Goal: Information Seeking & Learning: Learn about a topic

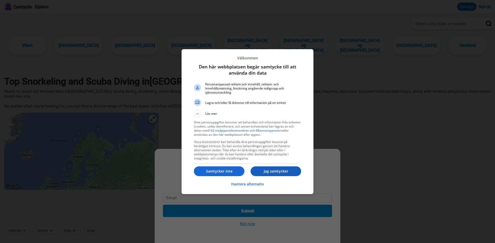
click at [274, 172] on p "Jag samtycker" at bounding box center [275, 171] width 51 height 5
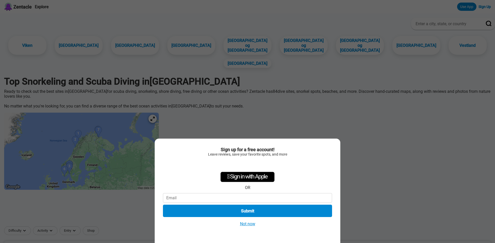
click at [351, 97] on div "Sign up for a free account! Leave reviews, save your favorite spots, and more …" at bounding box center [247, 121] width 495 height 243
click at [241, 225] on button "Not now" at bounding box center [247, 224] width 18 height 5
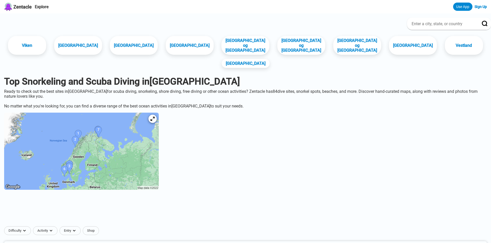
click at [132, 125] on img at bounding box center [81, 151] width 155 height 77
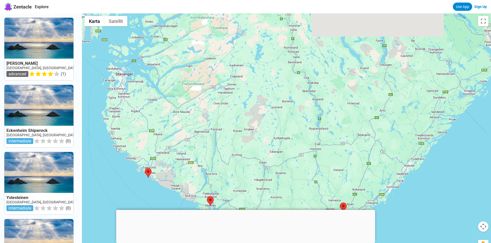
drag, startPoint x: 370, startPoint y: 71, endPoint x: 293, endPoint y: 144, distance: 105.7
click at [293, 144] on div at bounding box center [286, 134] width 409 height 243
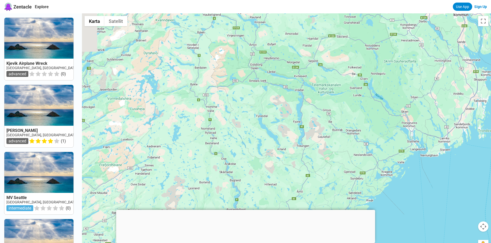
drag, startPoint x: 273, startPoint y: 79, endPoint x: 187, endPoint y: 165, distance: 122.1
click at [187, 165] on div at bounding box center [286, 134] width 409 height 243
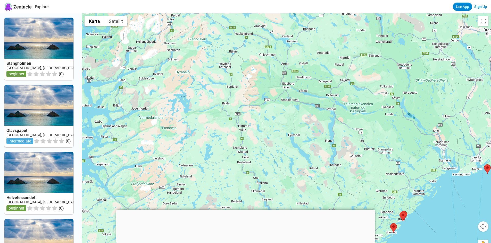
drag, startPoint x: 284, startPoint y: 45, endPoint x: 320, endPoint y: 59, distance: 39.1
click at [320, 59] on div at bounding box center [286, 134] width 409 height 243
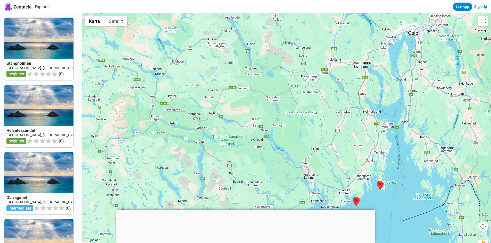
drag, startPoint x: 321, startPoint y: 68, endPoint x: 192, endPoint y: 99, distance: 133.2
click at [192, 99] on div at bounding box center [286, 134] width 409 height 243
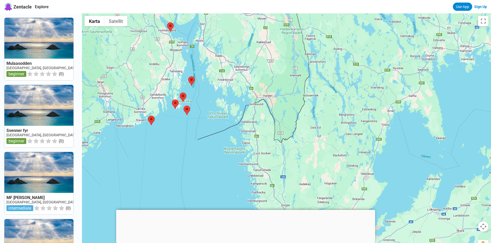
drag, startPoint x: 447, startPoint y: 174, endPoint x: 242, endPoint y: 93, distance: 220.8
click at [242, 93] on div at bounding box center [286, 134] width 409 height 243
click at [237, 95] on div at bounding box center [286, 134] width 409 height 243
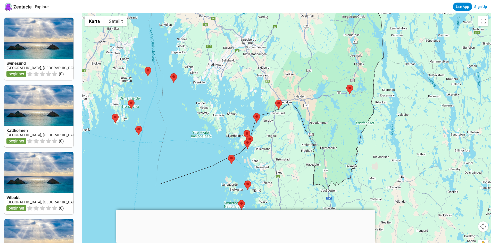
click at [237, 96] on div at bounding box center [286, 134] width 409 height 243
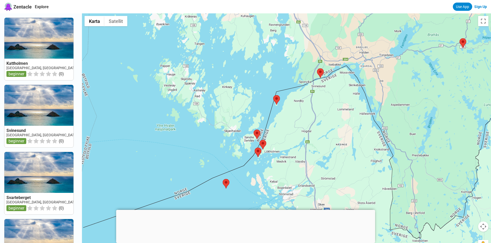
drag, startPoint x: 228, startPoint y: 115, endPoint x: 227, endPoint y: 68, distance: 46.4
click at [227, 68] on div at bounding box center [286, 134] width 409 height 243
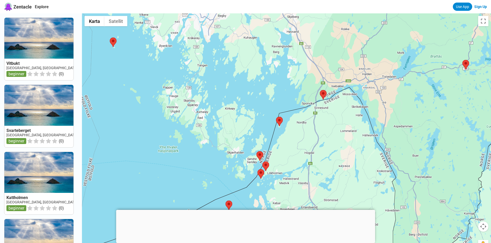
drag, startPoint x: 227, startPoint y: 68, endPoint x: 230, endPoint y: 91, distance: 22.6
click at [230, 91] on div at bounding box center [286, 134] width 409 height 243
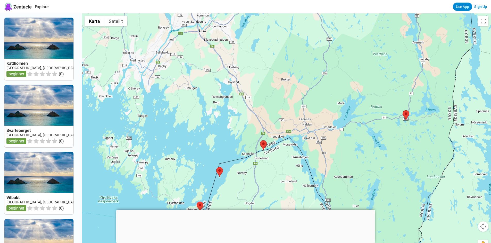
drag, startPoint x: 246, startPoint y: 70, endPoint x: 187, endPoint y: 121, distance: 77.9
click at [187, 121] on div at bounding box center [286, 134] width 409 height 243
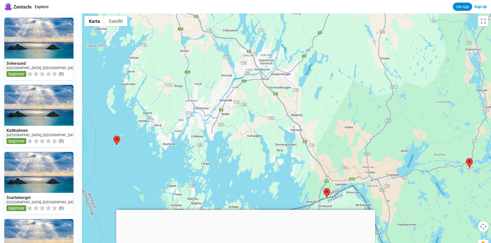
drag, startPoint x: 193, startPoint y: 115, endPoint x: 257, endPoint y: 163, distance: 80.0
click at [257, 163] on div at bounding box center [286, 134] width 409 height 243
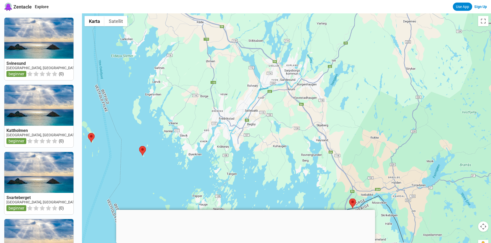
drag, startPoint x: 200, startPoint y: 139, endPoint x: 228, endPoint y: 150, distance: 29.9
click at [228, 150] on div at bounding box center [286, 134] width 409 height 243
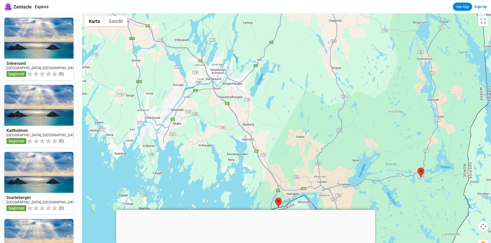
drag, startPoint x: 271, startPoint y: 172, endPoint x: 259, endPoint y: 154, distance: 21.8
click at [193, 171] on div at bounding box center [286, 134] width 409 height 243
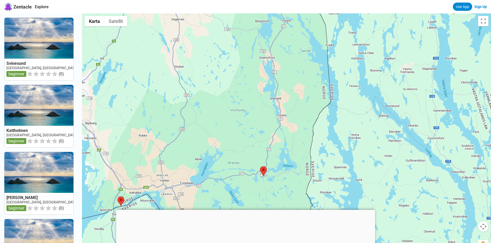
drag, startPoint x: 407, startPoint y: 151, endPoint x: 250, endPoint y: 150, distance: 157.7
click at [250, 150] on div at bounding box center [286, 134] width 409 height 243
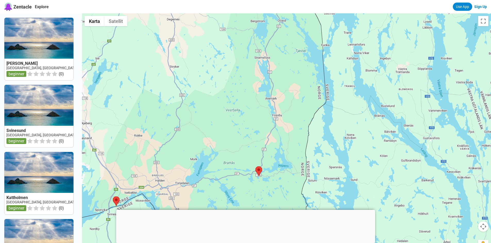
drag, startPoint x: 250, startPoint y: 150, endPoint x: 244, endPoint y: 150, distance: 5.4
click at [244, 150] on div at bounding box center [286, 134] width 409 height 243
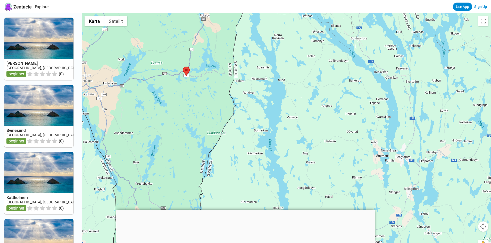
drag, startPoint x: 279, startPoint y: 154, endPoint x: 205, endPoint y: 53, distance: 124.5
click at [205, 53] on div at bounding box center [286, 134] width 409 height 243
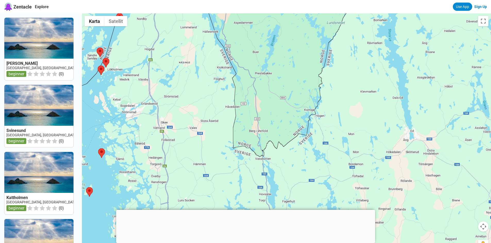
drag, startPoint x: 166, startPoint y: 138, endPoint x: 286, endPoint y: 26, distance: 164.1
click at [286, 26] on div at bounding box center [286, 134] width 409 height 243
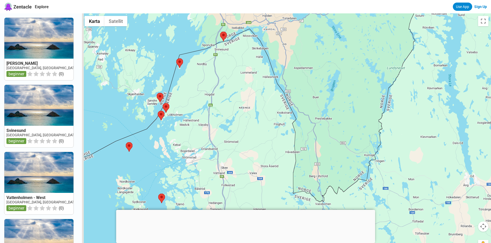
drag, startPoint x: 273, startPoint y: 62, endPoint x: 333, endPoint y: 107, distance: 75.6
click at [333, 107] on div at bounding box center [286, 134] width 409 height 243
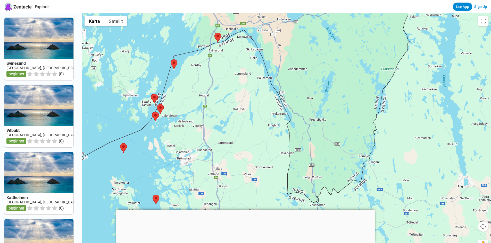
drag, startPoint x: 333, startPoint y: 107, endPoint x: 327, endPoint y: 109, distance: 6.3
click at [327, 109] on div at bounding box center [286, 134] width 409 height 243
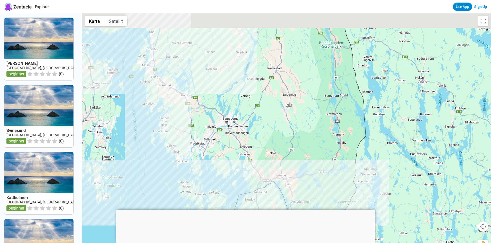
drag, startPoint x: 174, startPoint y: 52, endPoint x: 257, endPoint y: 135, distance: 117.5
click at [232, 162] on div at bounding box center [286, 134] width 409 height 243
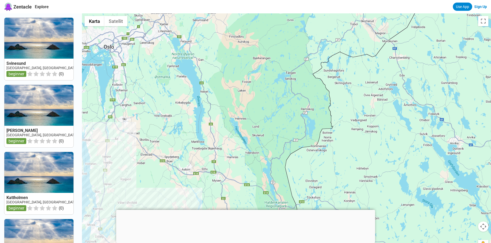
drag, startPoint x: 309, startPoint y: 42, endPoint x: 250, endPoint y: 192, distance: 161.5
click at [250, 192] on div at bounding box center [286, 134] width 409 height 243
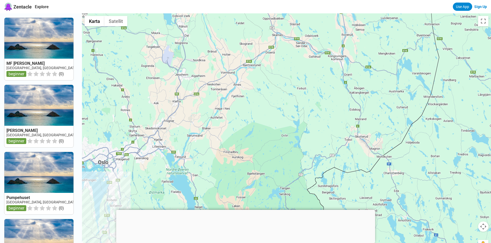
drag, startPoint x: 285, startPoint y: 45, endPoint x: 279, endPoint y: 162, distance: 116.6
click at [279, 162] on div at bounding box center [286, 134] width 409 height 243
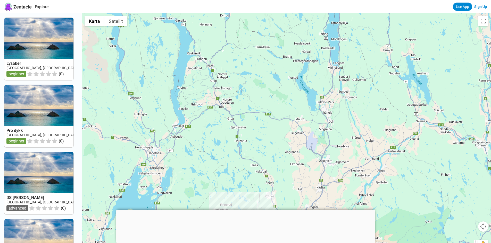
drag, startPoint x: 245, startPoint y: 57, endPoint x: 390, endPoint y: 143, distance: 168.5
click at [390, 143] on div at bounding box center [286, 134] width 409 height 243
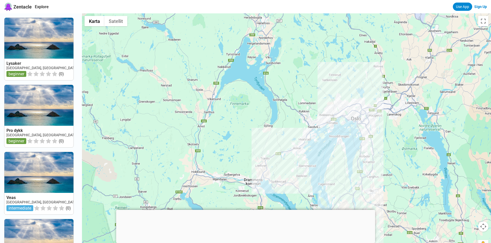
drag, startPoint x: 123, startPoint y: 194, endPoint x: 233, endPoint y: 62, distance: 171.3
click at [233, 62] on div at bounding box center [286, 134] width 409 height 243
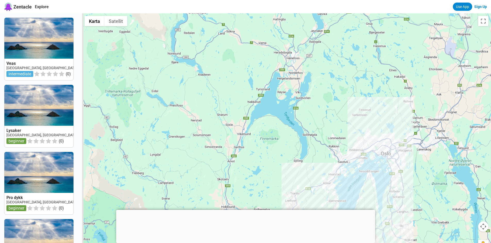
drag, startPoint x: 291, startPoint y: 153, endPoint x: 321, endPoint y: 187, distance: 45.5
click at [321, 187] on div at bounding box center [286, 134] width 409 height 243
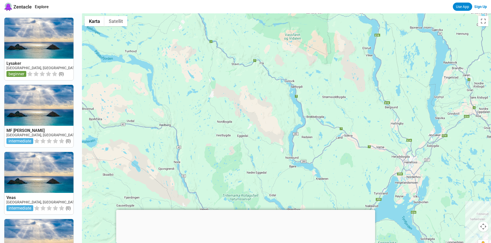
drag, startPoint x: 233, startPoint y: 67, endPoint x: 350, endPoint y: 172, distance: 157.7
click at [350, 172] on div at bounding box center [286, 134] width 409 height 243
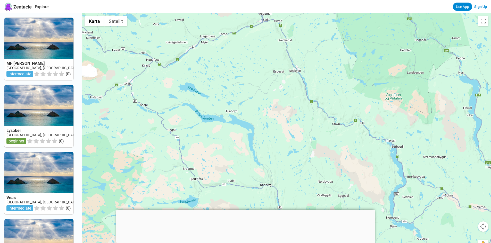
drag, startPoint x: 341, startPoint y: 79, endPoint x: 442, endPoint y: 139, distance: 117.5
click at [442, 139] on div at bounding box center [286, 134] width 409 height 243
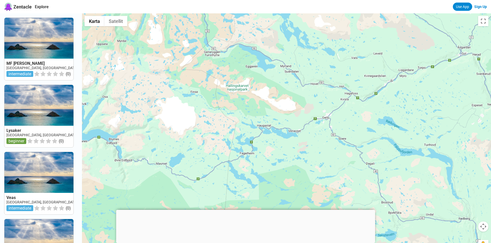
drag, startPoint x: 252, startPoint y: 62, endPoint x: 452, endPoint y: 97, distance: 203.3
click at [452, 97] on div at bounding box center [286, 134] width 409 height 243
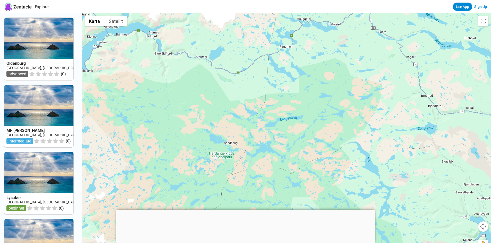
drag, startPoint x: 422, startPoint y: 174, endPoint x: 462, endPoint y: 66, distance: 115.6
click at [462, 66] on div at bounding box center [286, 134] width 409 height 243
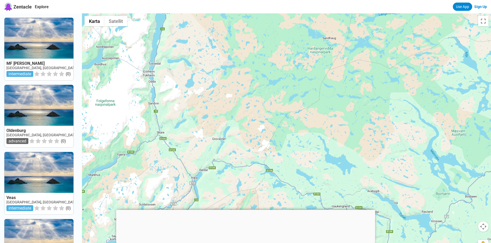
drag, startPoint x: 240, startPoint y: 165, endPoint x: 332, endPoint y: 79, distance: 125.8
click at [332, 79] on div at bounding box center [286, 134] width 409 height 243
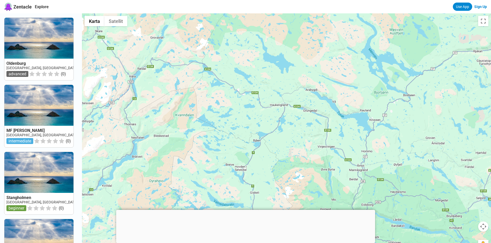
drag, startPoint x: 417, startPoint y: 169, endPoint x: 354, endPoint y: 67, distance: 120.3
click at [354, 67] on div at bounding box center [286, 134] width 409 height 243
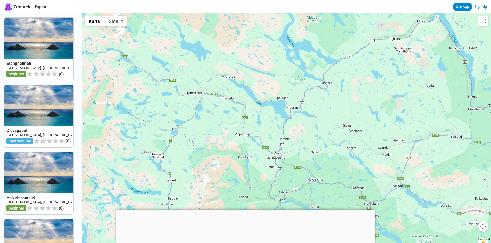
drag, startPoint x: 346, startPoint y: 141, endPoint x: 263, endPoint y: 128, distance: 84.2
click at [263, 128] on div at bounding box center [286, 134] width 409 height 243
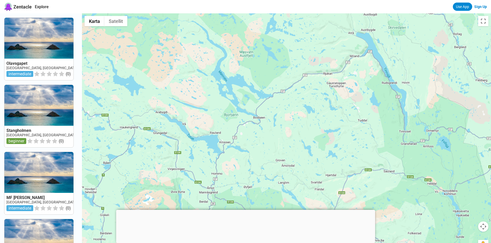
drag, startPoint x: 375, startPoint y: 96, endPoint x: 307, endPoint y: 132, distance: 76.5
click at [307, 132] on div at bounding box center [286, 134] width 409 height 243
click at [340, 104] on div at bounding box center [286, 134] width 409 height 243
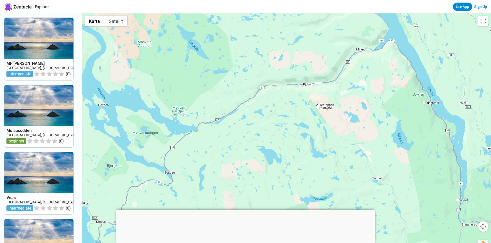
drag, startPoint x: 367, startPoint y: 65, endPoint x: 358, endPoint y: 107, distance: 43.1
click at [358, 107] on div at bounding box center [286, 134] width 409 height 243
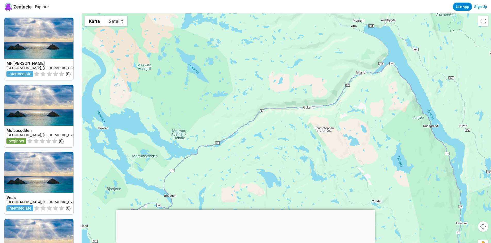
drag, startPoint x: 366, startPoint y: 75, endPoint x: 366, endPoint y: 99, distance: 23.7
click at [366, 99] on div at bounding box center [286, 134] width 409 height 243
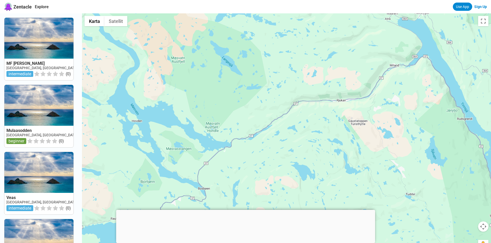
drag, startPoint x: 198, startPoint y: 152, endPoint x: 233, endPoint y: 144, distance: 35.3
click at [233, 144] on div at bounding box center [286, 134] width 409 height 243
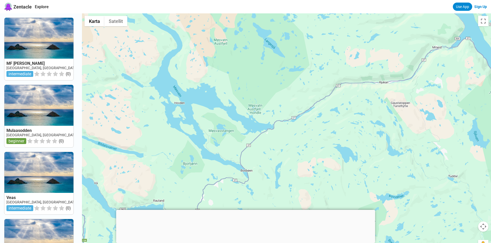
drag, startPoint x: 239, startPoint y: 124, endPoint x: 282, endPoint y: 106, distance: 46.5
click at [282, 106] on div at bounding box center [286, 134] width 409 height 243
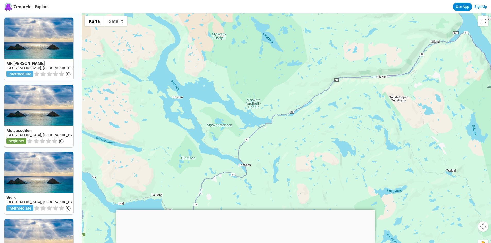
drag, startPoint x: 275, startPoint y: 119, endPoint x: 273, endPoint y: 112, distance: 7.3
click at [273, 112] on div at bounding box center [286, 134] width 409 height 243
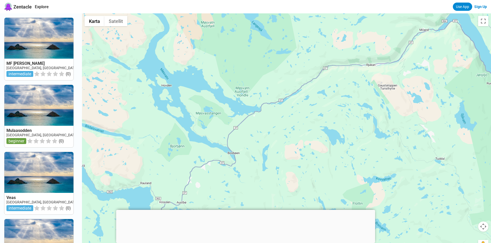
drag, startPoint x: 354, startPoint y: 129, endPoint x: 343, endPoint y: 117, distance: 15.9
click at [343, 117] on div at bounding box center [286, 134] width 409 height 243
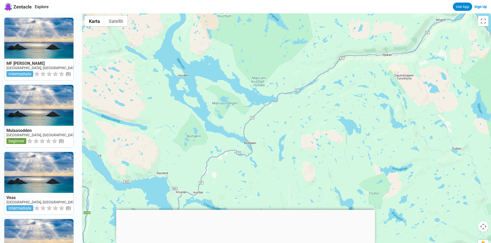
drag, startPoint x: 304, startPoint y: 119, endPoint x: 321, endPoint y: 109, distance: 19.8
click at [321, 109] on div at bounding box center [286, 134] width 409 height 243
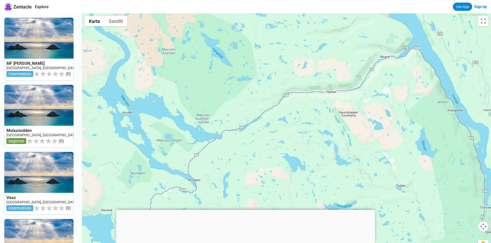
drag, startPoint x: 350, startPoint y: 98, endPoint x: 293, endPoint y: 136, distance: 67.7
click at [293, 136] on div at bounding box center [286, 134] width 409 height 243
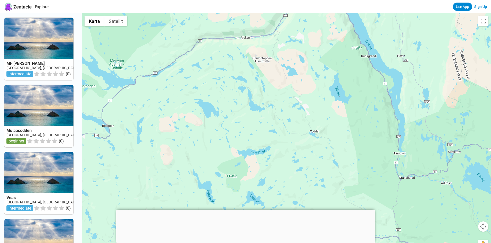
drag, startPoint x: 388, startPoint y: 107, endPoint x: 317, endPoint y: 45, distance: 94.6
click at [317, 45] on div at bounding box center [286, 134] width 409 height 243
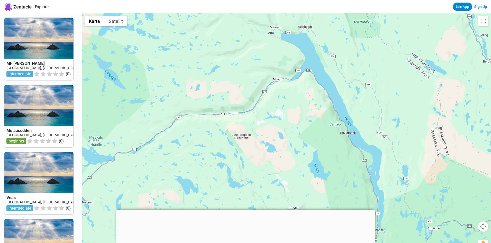
drag, startPoint x: 312, startPoint y: 43, endPoint x: 291, endPoint y: 121, distance: 80.8
click at [291, 121] on div at bounding box center [286, 134] width 409 height 243
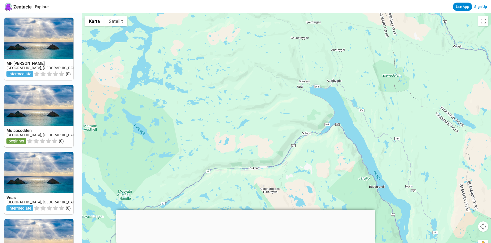
drag, startPoint x: 225, startPoint y: 86, endPoint x: 254, endPoint y: 141, distance: 62.4
click at [254, 141] on div at bounding box center [286, 134] width 409 height 243
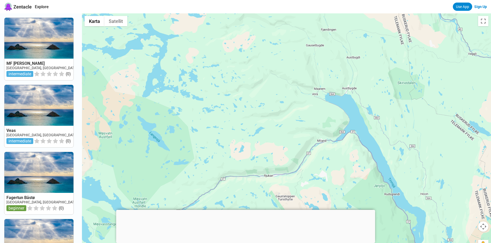
drag, startPoint x: 246, startPoint y: 91, endPoint x: 261, endPoint y: 100, distance: 17.2
click at [261, 100] on div at bounding box center [286, 134] width 409 height 243
click at [262, 166] on div at bounding box center [286, 134] width 409 height 243
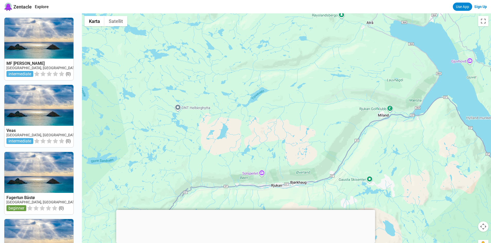
click at [262, 165] on div at bounding box center [286, 134] width 409 height 243
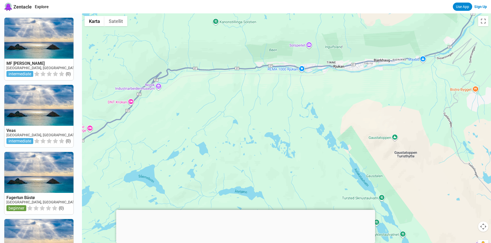
drag, startPoint x: 293, startPoint y: 164, endPoint x: 339, endPoint y: 23, distance: 148.0
click at [339, 23] on div at bounding box center [286, 134] width 409 height 243
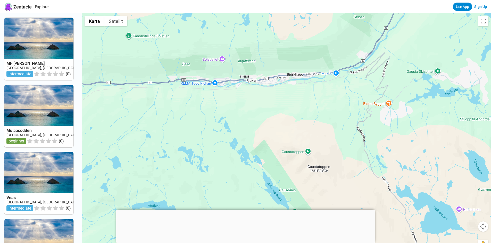
drag, startPoint x: 350, startPoint y: 93, endPoint x: 263, endPoint y: 107, distance: 88.5
click at [263, 107] on div at bounding box center [286, 134] width 409 height 243
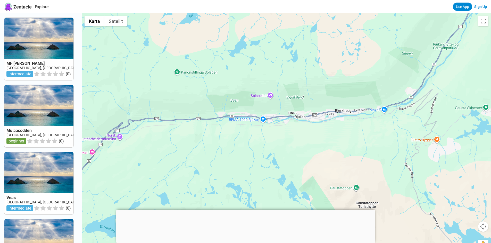
drag, startPoint x: 274, startPoint y: 97, endPoint x: 324, endPoint y: 136, distance: 63.5
click at [324, 136] on div at bounding box center [286, 134] width 409 height 243
click at [328, 133] on div at bounding box center [286, 134] width 409 height 243
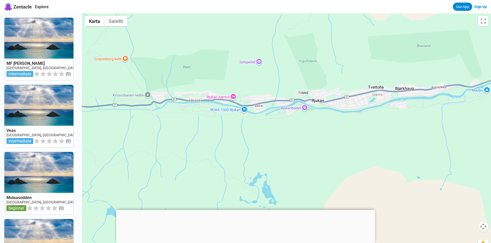
drag, startPoint x: 308, startPoint y: 129, endPoint x: 354, endPoint y: 129, distance: 46.1
click at [354, 129] on div at bounding box center [286, 134] width 409 height 243
click at [243, 210] on div at bounding box center [245, 210] width 259 height 0
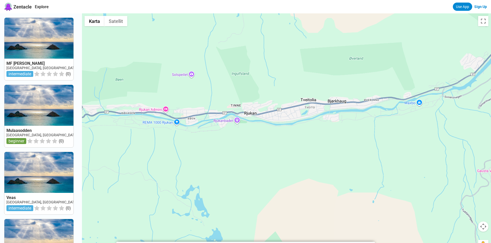
drag, startPoint x: 333, startPoint y: 137, endPoint x: 263, endPoint y: 151, distance: 70.9
click at [263, 151] on div at bounding box center [286, 134] width 409 height 243
click at [397, 142] on div at bounding box center [286, 134] width 409 height 243
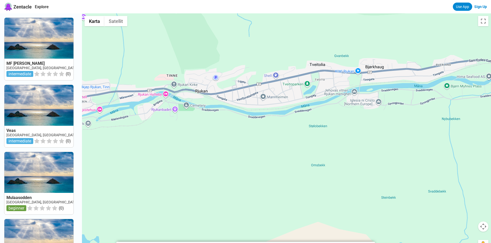
drag, startPoint x: 262, startPoint y: 133, endPoint x: 358, endPoint y: 140, distance: 97.2
click at [358, 140] on div at bounding box center [286, 134] width 409 height 243
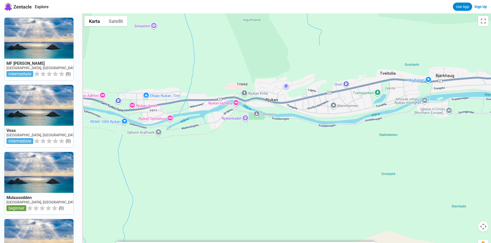
drag, startPoint x: 240, startPoint y: 135, endPoint x: 311, endPoint y: 144, distance: 71.4
click at [311, 144] on div at bounding box center [286, 134] width 409 height 243
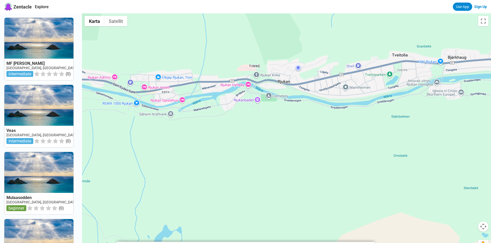
drag, startPoint x: 262, startPoint y: 152, endPoint x: 275, endPoint y: 131, distance: 24.8
click at [275, 131] on div at bounding box center [286, 134] width 409 height 243
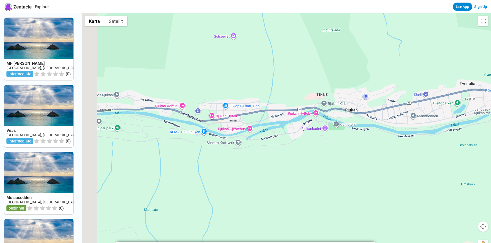
drag, startPoint x: 225, startPoint y: 135, endPoint x: 295, endPoint y: 165, distance: 76.9
click at [295, 165] on div at bounding box center [286, 134] width 409 height 243
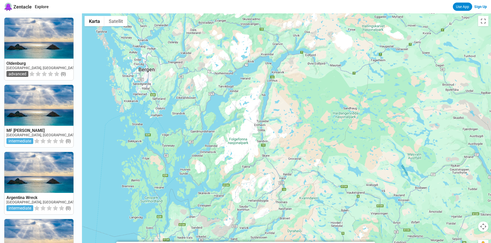
drag, startPoint x: 291, startPoint y: 118, endPoint x: 288, endPoint y: 80, distance: 37.8
click at [288, 80] on div at bounding box center [286, 134] width 409 height 243
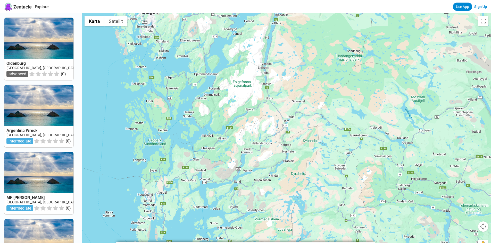
drag, startPoint x: 308, startPoint y: 141, endPoint x: 312, endPoint y: 83, distance: 58.6
click at [312, 83] on div at bounding box center [286, 134] width 409 height 243
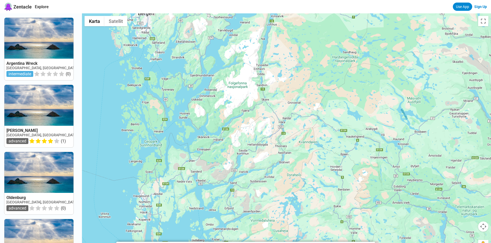
drag, startPoint x: 312, startPoint y: 83, endPoint x: 307, endPoint y: 84, distance: 5.0
click at [307, 84] on div at bounding box center [286, 134] width 409 height 243
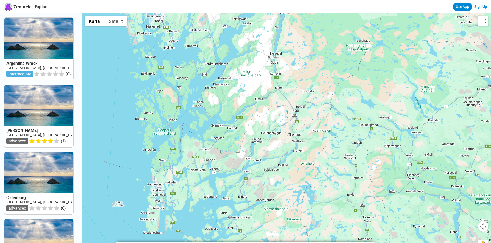
drag, startPoint x: 280, startPoint y: 98, endPoint x: 294, endPoint y: 87, distance: 18.5
click at [294, 87] on div at bounding box center [286, 134] width 409 height 243
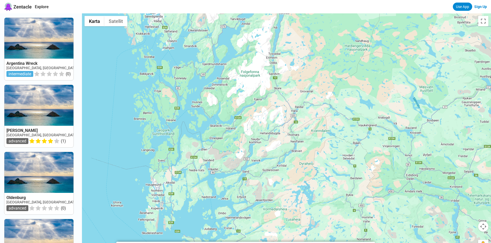
click at [295, 99] on div at bounding box center [286, 134] width 409 height 243
click at [278, 108] on div at bounding box center [286, 134] width 409 height 243
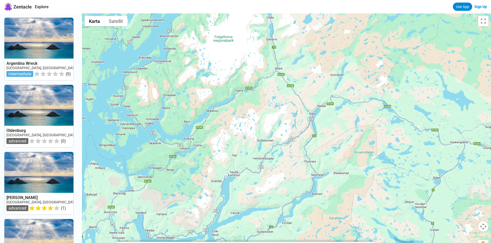
click at [278, 108] on div at bounding box center [286, 134] width 409 height 243
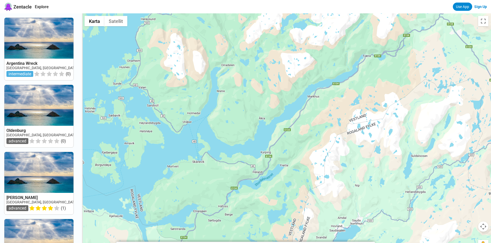
drag, startPoint x: 256, startPoint y: 122, endPoint x: 422, endPoint y: 105, distance: 167.3
click at [422, 105] on div at bounding box center [286, 134] width 409 height 243
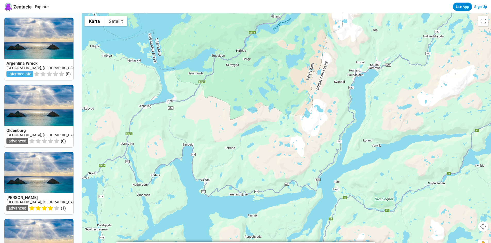
drag, startPoint x: 316, startPoint y: 179, endPoint x: 334, endPoint y: 21, distance: 158.7
click at [334, 21] on div at bounding box center [286, 134] width 409 height 243
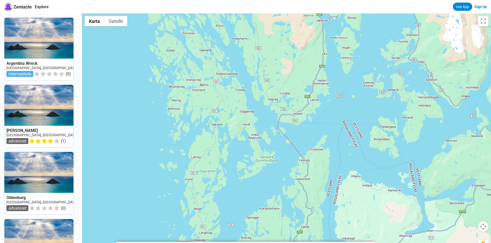
drag, startPoint x: 349, startPoint y: 123, endPoint x: 364, endPoint y: 210, distance: 87.9
click at [364, 210] on div at bounding box center [286, 134] width 409 height 243
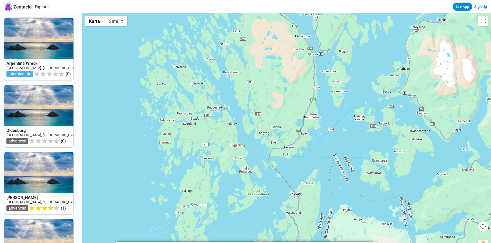
drag, startPoint x: 356, startPoint y: 131, endPoint x: 347, endPoint y: 166, distance: 36.2
click at [347, 166] on div at bounding box center [286, 134] width 409 height 243
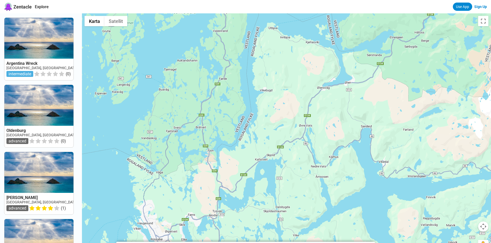
drag, startPoint x: 346, startPoint y: 173, endPoint x: 271, endPoint y: -13, distance: 200.7
click at [271, 0] on html "Zentacle Explore Use App Sign Up Argentina Wreck Norway, Sorlandet intermediate…" at bounding box center [245, 231] width 491 height 463
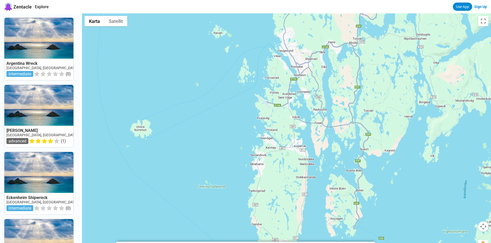
drag, startPoint x: 236, startPoint y: 172, endPoint x: 377, endPoint y: 1, distance: 221.6
click at [377, 1] on div "Zentacle Explore Use App Sign Up Argentina Wreck Norway, Sorlandet intermediate…" at bounding box center [245, 204] width 491 height 408
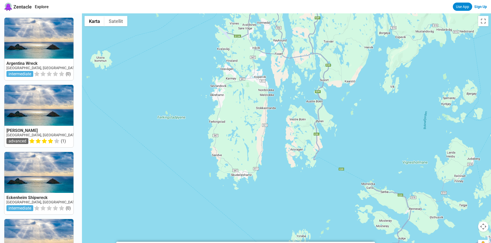
drag, startPoint x: 364, startPoint y: 94, endPoint x: 323, endPoint y: 24, distance: 80.7
click at [323, 24] on div at bounding box center [286, 134] width 409 height 243
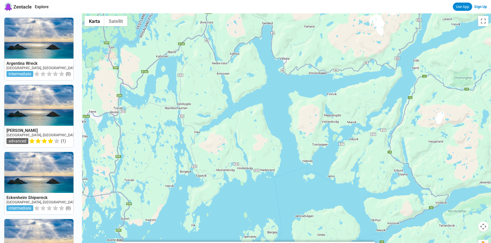
drag, startPoint x: 415, startPoint y: 77, endPoint x: 219, endPoint y: 214, distance: 239.0
click at [219, 214] on div at bounding box center [286, 134] width 409 height 243
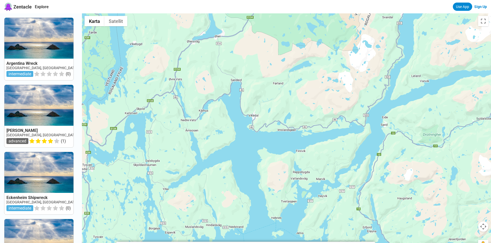
drag, startPoint x: 335, startPoint y: 134, endPoint x: 303, endPoint y: 191, distance: 66.0
click at [303, 191] on div at bounding box center [286, 134] width 409 height 243
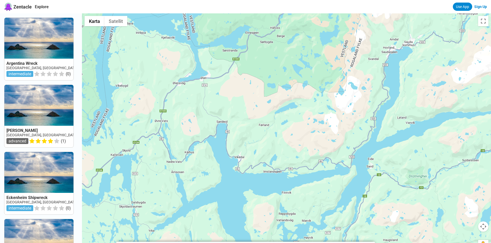
drag, startPoint x: 250, startPoint y: 106, endPoint x: 236, endPoint y: 166, distance: 62.1
click at [236, 166] on div at bounding box center [286, 134] width 409 height 243
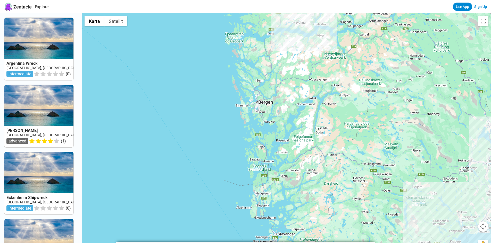
drag, startPoint x: 387, startPoint y: 76, endPoint x: 296, endPoint y: 125, distance: 103.3
click at [296, 125] on div at bounding box center [286, 134] width 409 height 243
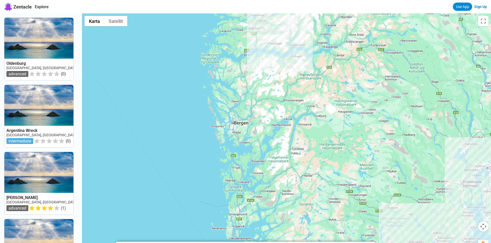
drag, startPoint x: 347, startPoint y: 95, endPoint x: 323, endPoint y: 115, distance: 31.8
click at [323, 115] on div at bounding box center [286, 134] width 409 height 243
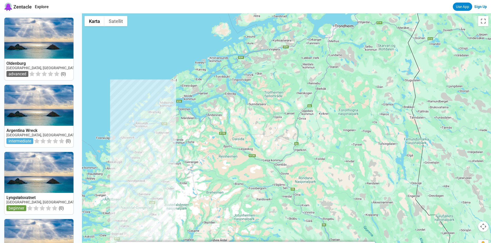
drag, startPoint x: 401, startPoint y: 48, endPoint x: 264, endPoint y: 256, distance: 248.5
click at [264, 243] on html "Zentacle Explore Use App Sign Up Oldenburg Norway, Sorlandet advanced ( 0 ) Arg…" at bounding box center [245, 231] width 491 height 463
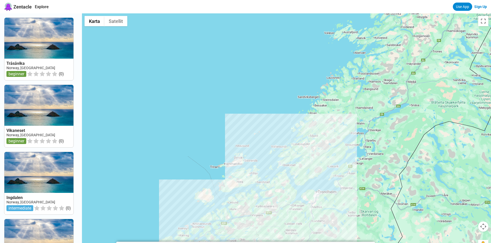
drag, startPoint x: 385, startPoint y: 54, endPoint x: 368, endPoint y: 223, distance: 170.4
click at [368, 223] on div at bounding box center [286, 134] width 409 height 243
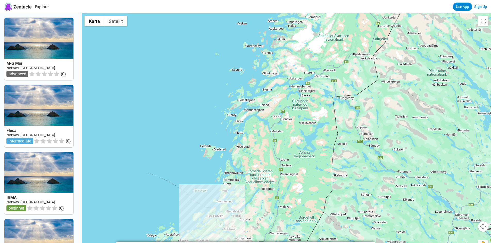
drag, startPoint x: 456, startPoint y: 51, endPoint x: 279, endPoint y: 256, distance: 270.7
click at [279, 243] on html "Zentacle Explore Use App Sign Up M-S Moi Norway, Trondelag advanced ( 0 ) Flesa…" at bounding box center [245, 231] width 491 height 463
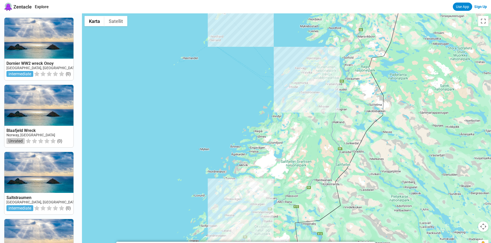
drag, startPoint x: 337, startPoint y: 93, endPoint x: 299, endPoint y: 220, distance: 132.2
click at [299, 220] on div at bounding box center [286, 134] width 409 height 243
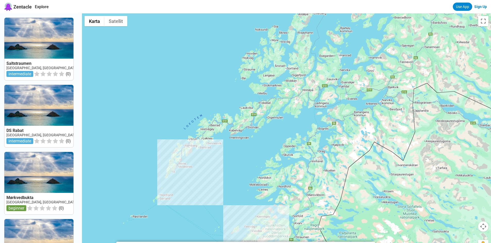
drag, startPoint x: 333, startPoint y: 83, endPoint x: 283, endPoint y: 243, distance: 168.0
click at [283, 243] on body "Zentacle Explore Use App Sign Up Saltstraumen Norway, Nord-Noreg intermediate (…" at bounding box center [245, 231] width 491 height 463
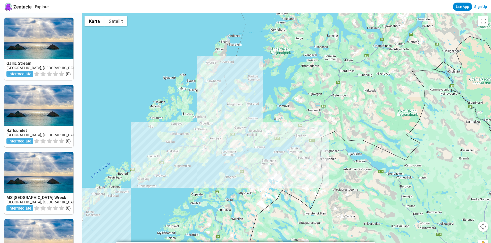
drag, startPoint x: 374, startPoint y: 109, endPoint x: 280, endPoint y: 159, distance: 105.8
click at [280, 159] on div at bounding box center [286, 134] width 409 height 243
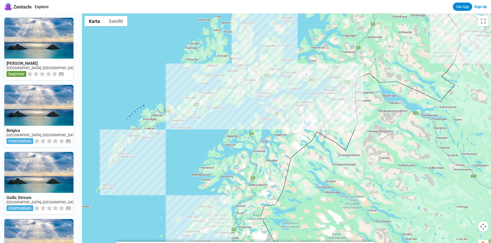
drag, startPoint x: 278, startPoint y: 191, endPoint x: 313, endPoint y: 130, distance: 69.7
click at [313, 130] on div at bounding box center [286, 134] width 409 height 243
click at [193, 127] on div at bounding box center [286, 134] width 409 height 243
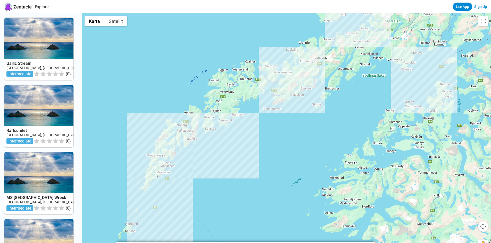
drag, startPoint x: 178, startPoint y: 134, endPoint x: 298, endPoint y: 115, distance: 121.6
click at [298, 115] on div at bounding box center [286, 134] width 409 height 243
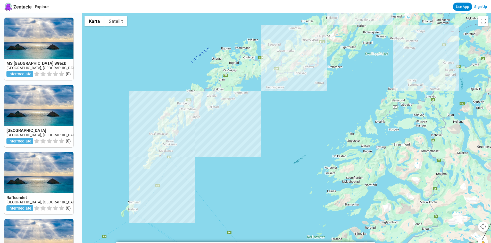
drag, startPoint x: 333, startPoint y: 148, endPoint x: 335, endPoint y: 126, distance: 22.6
click at [335, 126] on div at bounding box center [286, 134] width 409 height 243
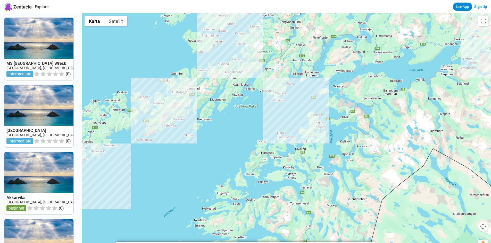
drag, startPoint x: 392, startPoint y: 91, endPoint x: 251, endPoint y: 148, distance: 152.3
click at [251, 148] on div at bounding box center [286, 134] width 409 height 243
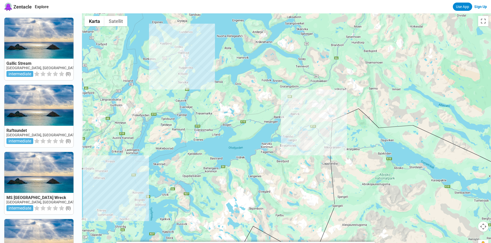
drag, startPoint x: 419, startPoint y: 88, endPoint x: 310, endPoint y: 134, distance: 118.5
click at [250, 161] on div at bounding box center [286, 134] width 409 height 243
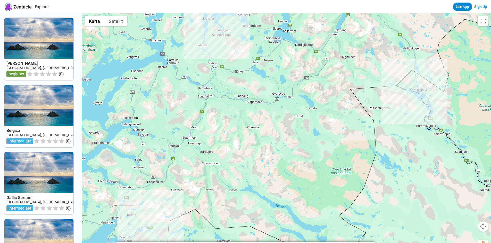
drag, startPoint x: 378, startPoint y: 102, endPoint x: 213, endPoint y: 205, distance: 194.5
click at [213, 205] on div at bounding box center [286, 134] width 409 height 243
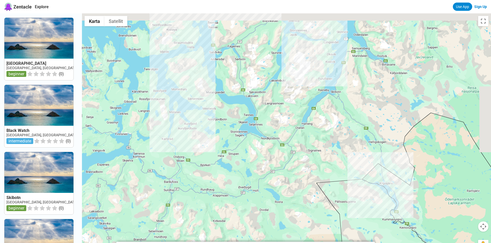
drag, startPoint x: 405, startPoint y: 117, endPoint x: 370, endPoint y: 218, distance: 106.8
click at [370, 218] on div at bounding box center [286, 134] width 409 height 243
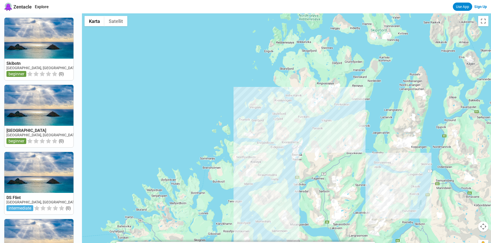
drag, startPoint x: 313, startPoint y: 112, endPoint x: 399, endPoint y: 240, distance: 153.7
click at [399, 240] on div at bounding box center [286, 134] width 409 height 243
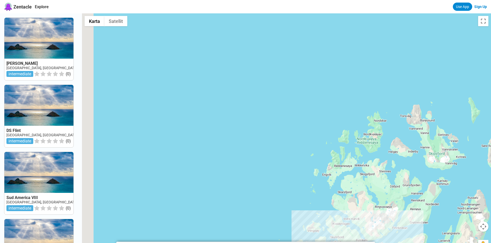
drag, startPoint x: 367, startPoint y: 101, endPoint x: 438, endPoint y: 254, distance: 168.8
click at [438, 243] on html "Zentacle Explore Use App Sign Up Alfred von Tirpitz Norway, Nord-Noreg intermed…" at bounding box center [245, 231] width 491 height 463
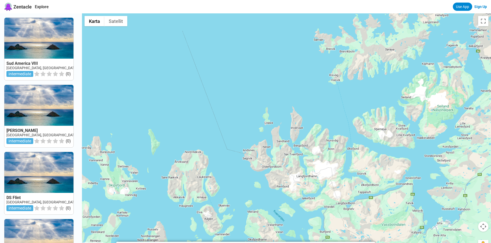
drag, startPoint x: 454, startPoint y: 198, endPoint x: 120, endPoint y: 202, distance: 334.0
click at [120, 202] on div at bounding box center [286, 134] width 409 height 243
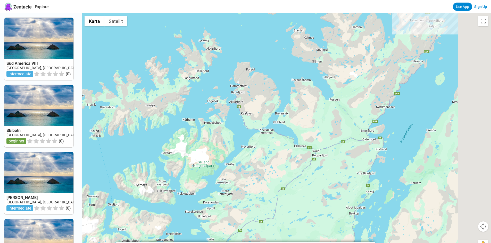
drag, startPoint x: 332, startPoint y: 133, endPoint x: 90, endPoint y: 189, distance: 248.8
click at [90, 189] on div at bounding box center [286, 134] width 409 height 243
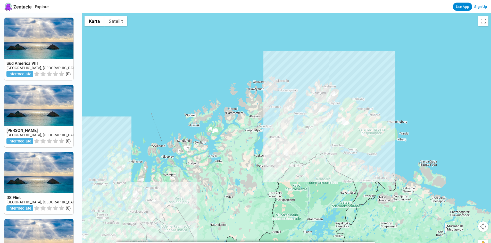
drag, startPoint x: 424, startPoint y: 207, endPoint x: 253, endPoint y: 123, distance: 190.8
click at [253, 123] on div at bounding box center [286, 134] width 409 height 243
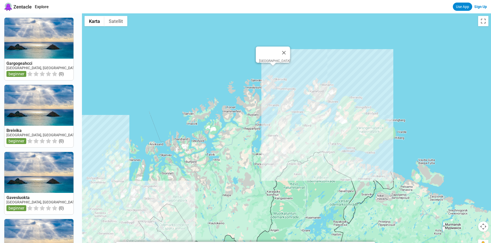
click at [275, 69] on div "[GEOGRAPHIC_DATA]" at bounding box center [286, 134] width 409 height 243
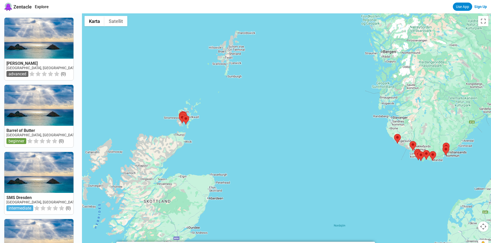
click at [437, 70] on div at bounding box center [286, 134] width 409 height 243
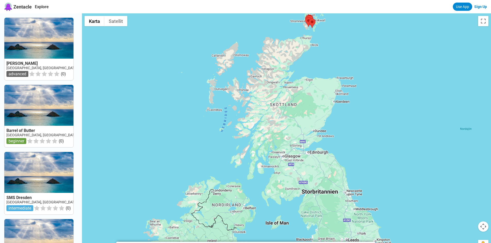
drag, startPoint x: 213, startPoint y: 131, endPoint x: 336, endPoint y: 53, distance: 145.7
click at [341, 42] on div at bounding box center [286, 134] width 409 height 243
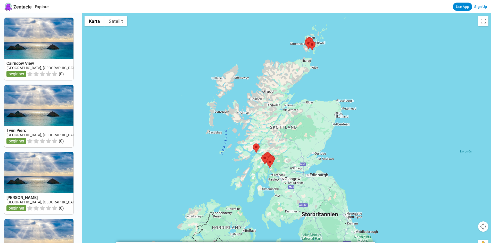
click at [322, 59] on div at bounding box center [286, 134] width 409 height 243
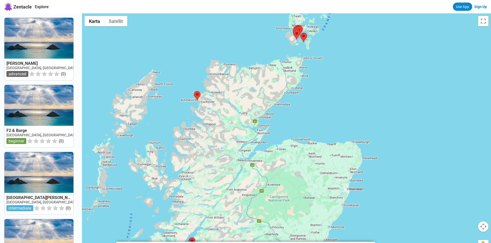
click at [322, 59] on div at bounding box center [286, 134] width 409 height 243
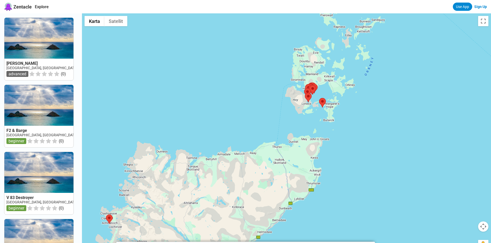
drag, startPoint x: 321, startPoint y: 59, endPoint x: 357, endPoint y: 145, distance: 92.9
click at [357, 145] on div at bounding box center [286, 134] width 409 height 243
click at [313, 120] on div at bounding box center [286, 134] width 409 height 243
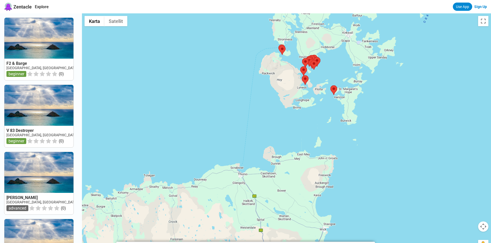
click at [313, 118] on div at bounding box center [286, 134] width 409 height 243
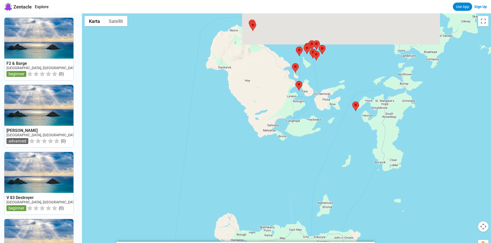
drag, startPoint x: 354, startPoint y: 28, endPoint x: 348, endPoint y: 125, distance: 97.3
click at [348, 125] on div at bounding box center [286, 134] width 409 height 243
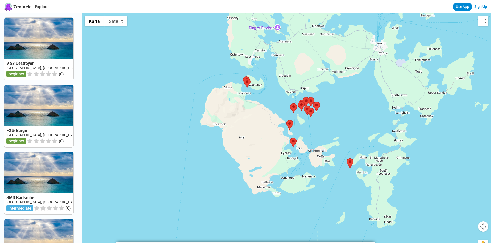
click at [334, 120] on div at bounding box center [286, 134] width 409 height 243
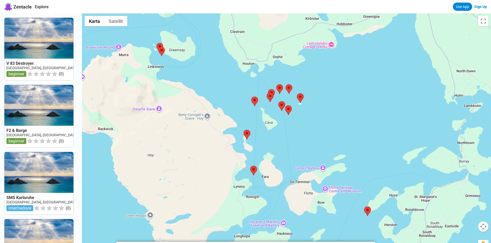
click at [328, 116] on div at bounding box center [286, 134] width 409 height 243
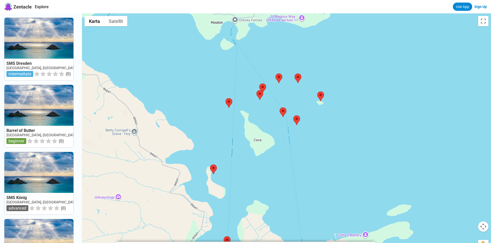
drag, startPoint x: 291, startPoint y: 111, endPoint x: 340, endPoint y: 124, distance: 50.6
click at [340, 124] on div at bounding box center [286, 134] width 409 height 243
click at [334, 125] on div at bounding box center [286, 134] width 409 height 243
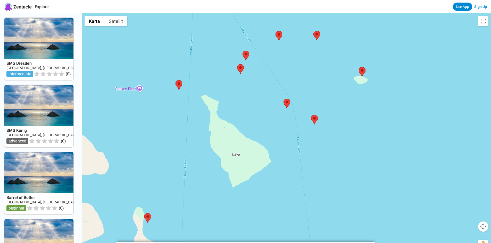
drag, startPoint x: 306, startPoint y: 141, endPoint x: 364, endPoint y: 140, distance: 58.0
click at [364, 140] on div at bounding box center [286, 134] width 409 height 243
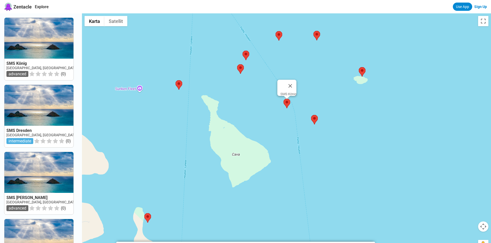
click at [283, 99] on area at bounding box center [283, 99] width 0 height 0
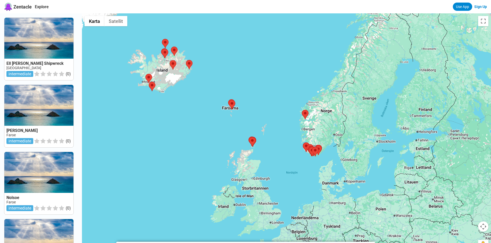
drag, startPoint x: 455, startPoint y: 114, endPoint x: 393, endPoint y: 51, distance: 88.4
click at [393, 51] on div at bounding box center [286, 134] width 409 height 243
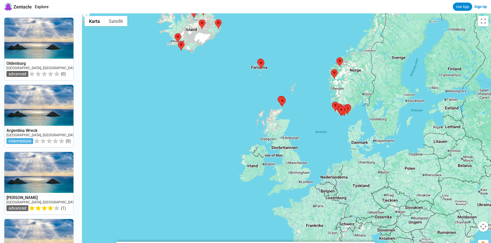
drag, startPoint x: 250, startPoint y: 190, endPoint x: 280, endPoint y: 150, distance: 50.4
click at [280, 150] on div at bounding box center [286, 134] width 409 height 243
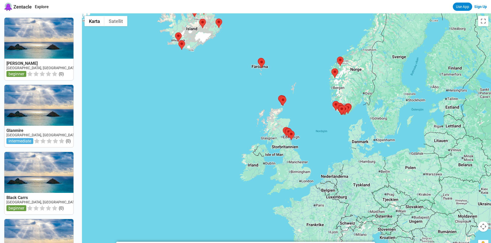
click at [277, 131] on div at bounding box center [286, 134] width 409 height 243
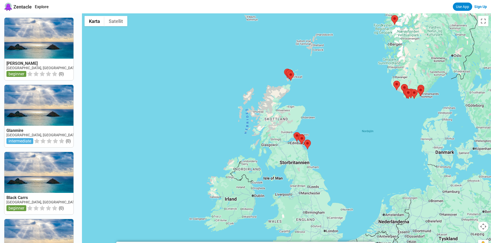
click at [277, 131] on div at bounding box center [286, 134] width 409 height 243
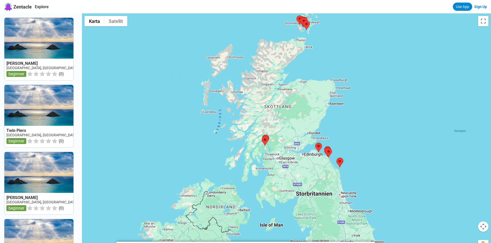
click at [277, 131] on div at bounding box center [286, 134] width 409 height 243
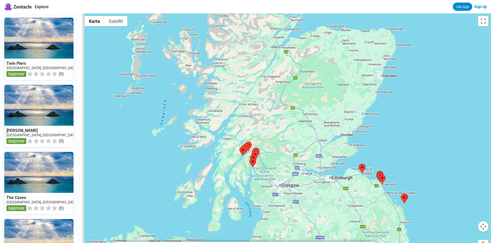
click at [277, 131] on div at bounding box center [286, 134] width 409 height 243
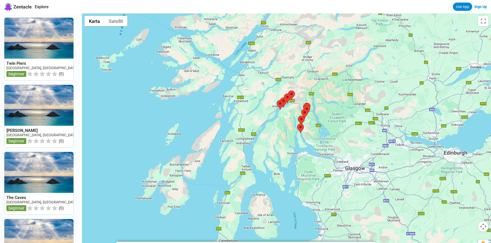
drag, startPoint x: 262, startPoint y: 212, endPoint x: 329, endPoint y: 145, distance: 94.7
click at [329, 145] on div at bounding box center [286, 134] width 409 height 243
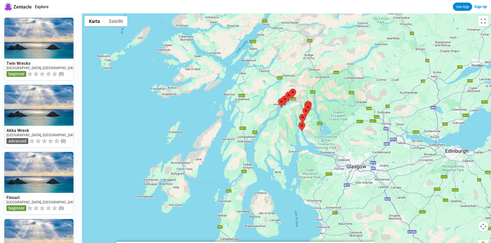
click at [297, 146] on div at bounding box center [286, 134] width 409 height 243
click at [292, 143] on area at bounding box center [292, 143] width 0 height 0
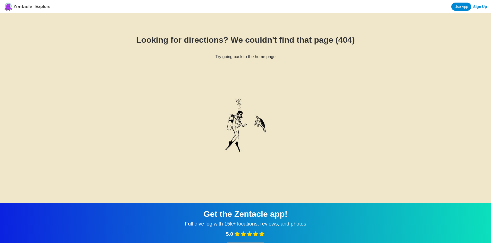
click at [20, 7] on span "Zentacle" at bounding box center [22, 6] width 19 height 5
click at [40, 7] on link "Explore" at bounding box center [42, 6] width 15 height 4
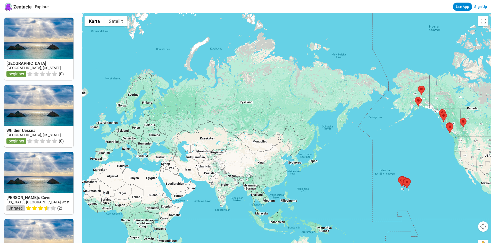
drag, startPoint x: 444, startPoint y: 172, endPoint x: 415, endPoint y: 147, distance: 37.8
click at [415, 147] on div at bounding box center [286, 134] width 409 height 243
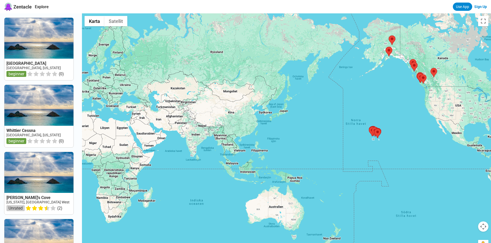
drag, startPoint x: 452, startPoint y: 186, endPoint x: 422, endPoint y: 135, distance: 58.8
click at [422, 135] on div at bounding box center [286, 134] width 409 height 243
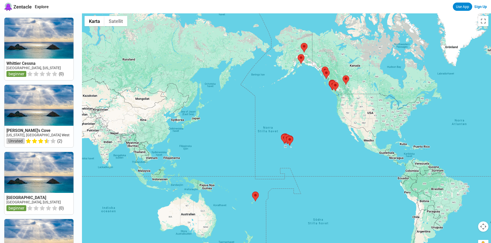
drag, startPoint x: 413, startPoint y: 179, endPoint x: 324, endPoint y: 187, distance: 88.7
click at [324, 187] on div at bounding box center [286, 134] width 409 height 243
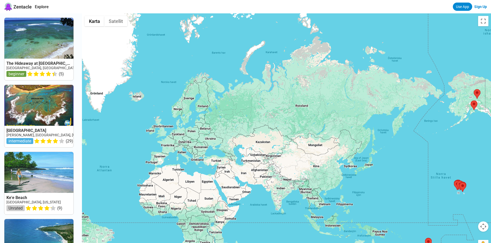
drag, startPoint x: 235, startPoint y: 159, endPoint x: 409, endPoint y: 205, distance: 179.5
click at [409, 205] on div at bounding box center [286, 134] width 409 height 243
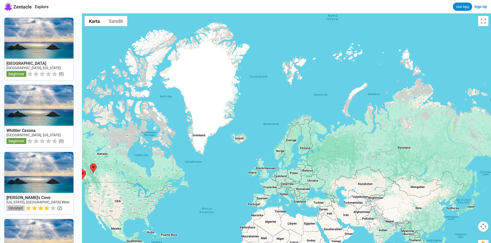
drag, startPoint x: 289, startPoint y: 161, endPoint x: 393, endPoint y: 204, distance: 113.0
click at [393, 204] on div at bounding box center [286, 134] width 409 height 243
click at [313, 123] on div at bounding box center [286, 134] width 409 height 243
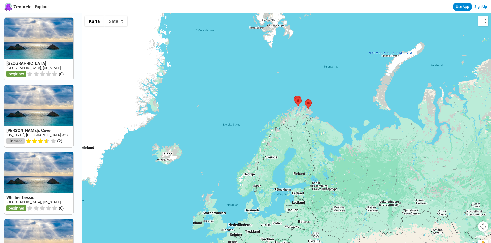
click at [294, 113] on div at bounding box center [286, 134] width 409 height 243
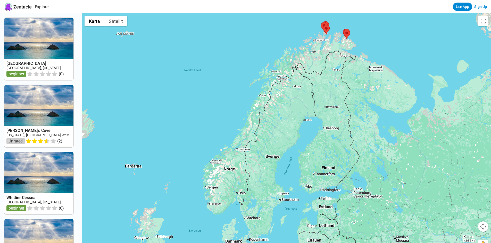
drag, startPoint x: 286, startPoint y: 124, endPoint x: 310, endPoint y: 52, distance: 75.3
click at [310, 52] on div at bounding box center [286, 134] width 409 height 243
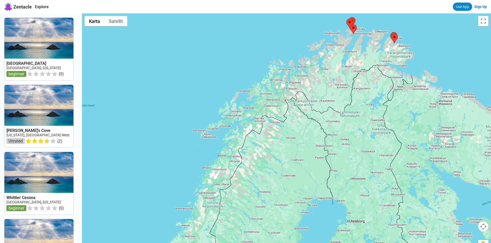
drag, startPoint x: 317, startPoint y: 45, endPoint x: 326, endPoint y: 66, distance: 22.4
click at [326, 66] on div at bounding box center [286, 134] width 409 height 243
click at [327, 66] on div at bounding box center [286, 134] width 409 height 243
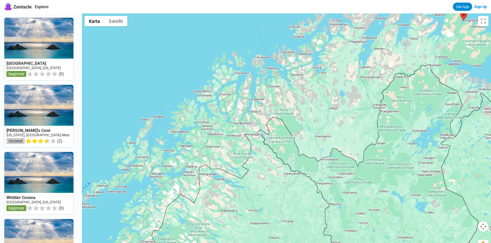
click at [327, 66] on div at bounding box center [286, 134] width 409 height 243
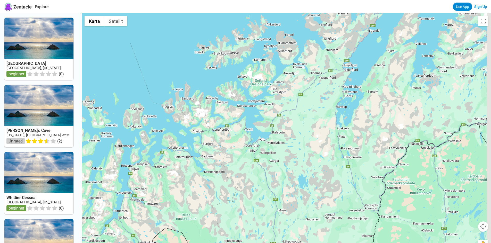
drag, startPoint x: 349, startPoint y: 49, endPoint x: 293, endPoint y: 110, distance: 83.3
click at [293, 110] on div at bounding box center [286, 134] width 409 height 243
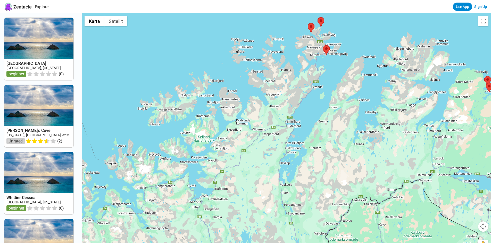
drag, startPoint x: 345, startPoint y: 56, endPoint x: 288, endPoint y: 114, distance: 81.1
click at [288, 114] on div at bounding box center [286, 134] width 409 height 243
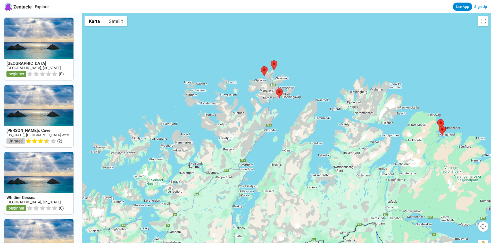
drag, startPoint x: 337, startPoint y: 73, endPoint x: 290, endPoint y: 116, distance: 64.2
click at [290, 116] on div at bounding box center [286, 134] width 409 height 243
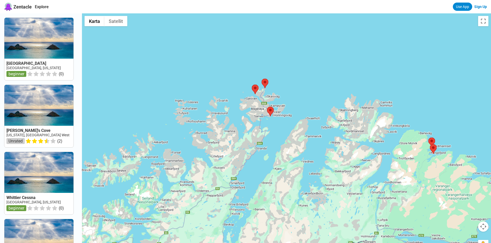
drag, startPoint x: 364, startPoint y: 135, endPoint x: 355, endPoint y: 154, distance: 20.6
click at [355, 154] on div at bounding box center [286, 134] width 409 height 243
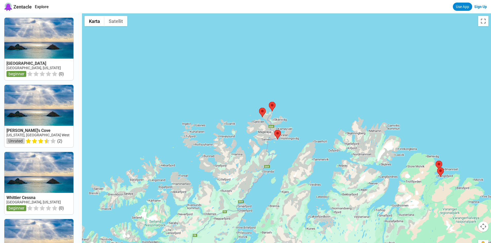
drag, startPoint x: 279, startPoint y: 122, endPoint x: 287, endPoint y: 145, distance: 24.0
click at [287, 145] on div at bounding box center [286, 134] width 409 height 243
click at [289, 123] on div at bounding box center [286, 134] width 409 height 243
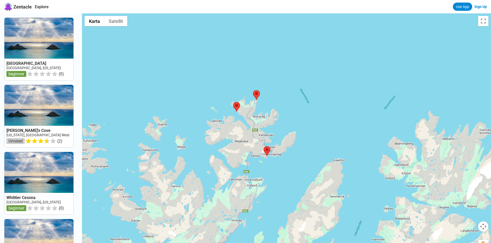
click at [289, 123] on div at bounding box center [286, 134] width 409 height 243
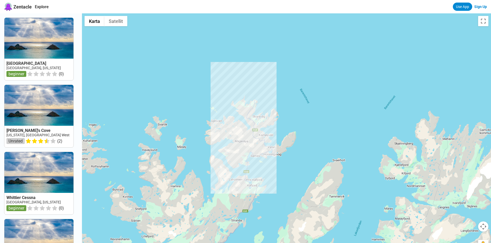
click at [289, 123] on div at bounding box center [286, 134] width 409 height 243
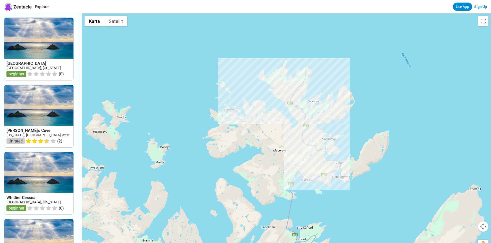
drag, startPoint x: 276, startPoint y: 127, endPoint x: 361, endPoint y: 118, distance: 85.5
click at [361, 118] on div at bounding box center [286, 134] width 409 height 243
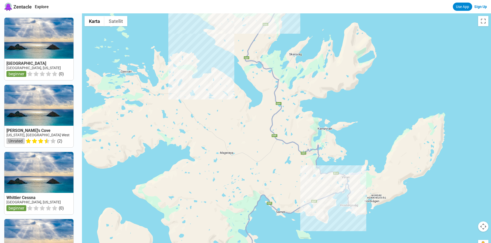
drag, startPoint x: 308, startPoint y: 121, endPoint x: 335, endPoint y: 89, distance: 41.7
click at [335, 89] on div at bounding box center [286, 134] width 409 height 243
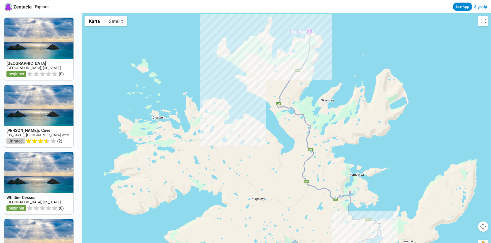
drag, startPoint x: 335, startPoint y: 89, endPoint x: 368, endPoint y: 135, distance: 56.4
click at [368, 135] on div at bounding box center [286, 134] width 409 height 243
click at [240, 75] on div "[GEOGRAPHIC_DATA]" at bounding box center [286, 134] width 409 height 243
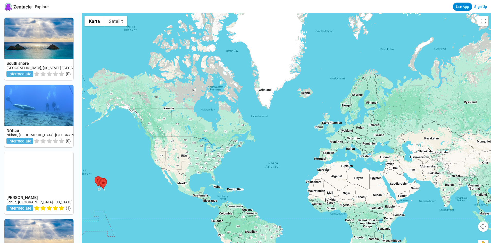
drag, startPoint x: 483, startPoint y: 52, endPoint x: 273, endPoint y: 123, distance: 221.7
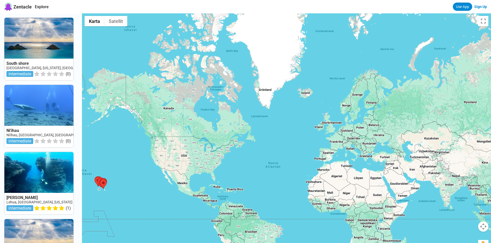
click at [273, 123] on div at bounding box center [286, 134] width 409 height 243
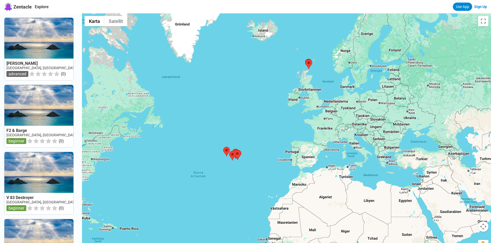
drag, startPoint x: 193, startPoint y: 194, endPoint x: 217, endPoint y: 125, distance: 72.9
click at [217, 125] on div at bounding box center [286, 134] width 409 height 243
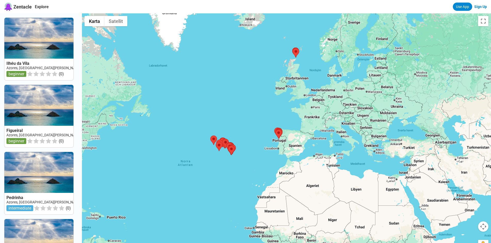
drag, startPoint x: 321, startPoint y: 89, endPoint x: 255, endPoint y: 124, distance: 74.4
click at [255, 124] on div at bounding box center [286, 134] width 409 height 243
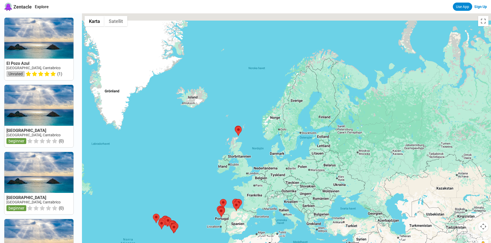
drag, startPoint x: 303, startPoint y: 115, endPoint x: 278, endPoint y: 156, distance: 47.9
click at [278, 156] on div at bounding box center [286, 134] width 409 height 243
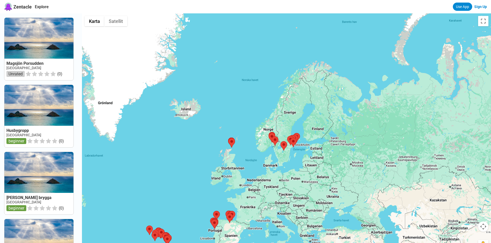
click at [318, 77] on div at bounding box center [286, 134] width 409 height 243
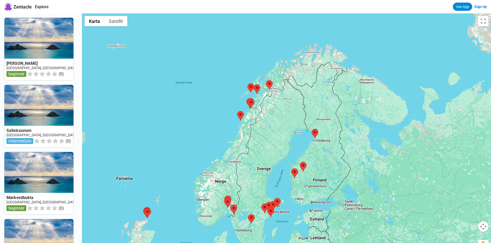
click at [320, 78] on div at bounding box center [286, 134] width 409 height 243
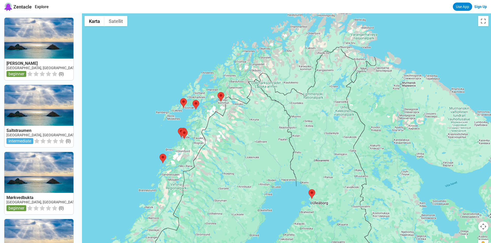
click at [320, 78] on div at bounding box center [286, 134] width 409 height 243
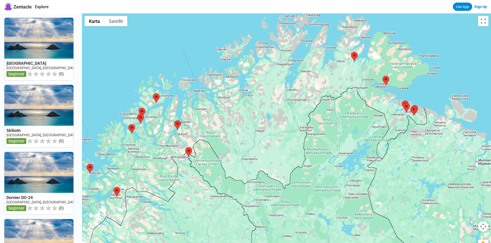
drag, startPoint x: 312, startPoint y: 88, endPoint x: 303, endPoint y: 158, distance: 70.6
click at [303, 158] on div at bounding box center [286, 134] width 409 height 243
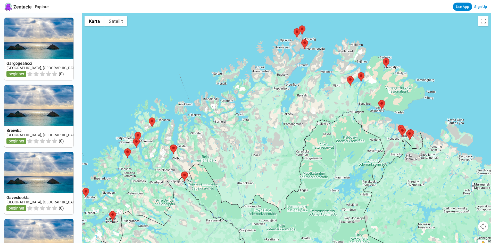
click at [326, 78] on div at bounding box center [286, 134] width 409 height 243
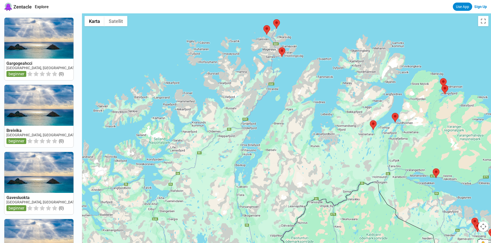
drag, startPoint x: 329, startPoint y: 53, endPoint x: 324, endPoint y: 101, distance: 47.8
click at [324, 101] on div at bounding box center [286, 134] width 409 height 243
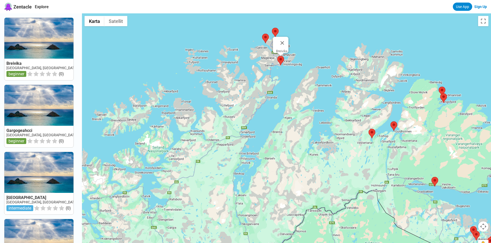
click at [277, 56] on area at bounding box center [277, 56] width 0 height 0
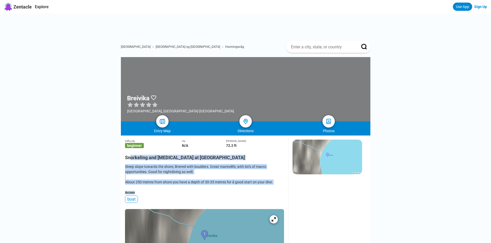
drag, startPoint x: 202, startPoint y: 193, endPoint x: 129, endPoint y: 153, distance: 83.1
click at [129, 153] on div "Difficulty beginner Viz N/A Max Depth 72.2 ft Snorkeling and [MEDICAL_DATA] at …" at bounding box center [204, 226] width 159 height 180
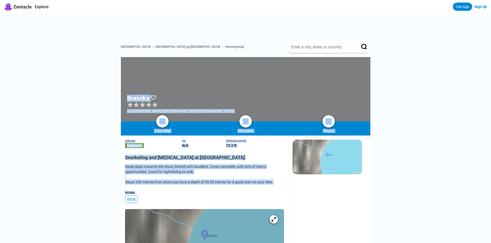
drag, startPoint x: 83, startPoint y: 89, endPoint x: 203, endPoint y: 194, distance: 158.5
click at [203, 194] on div "Access" at bounding box center [204, 193] width 159 height 4
drag, startPoint x: 241, startPoint y: 199, endPoint x: 53, endPoint y: 100, distance: 212.4
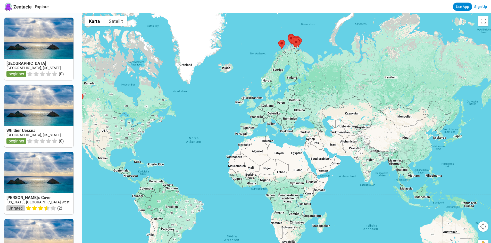
drag, startPoint x: 343, startPoint y: 179, endPoint x: 462, endPoint y: 158, distance: 120.8
click at [462, 158] on div at bounding box center [286, 134] width 409 height 243
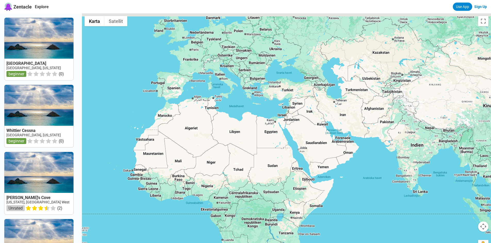
drag, startPoint x: 325, startPoint y: 167, endPoint x: 371, endPoint y: 195, distance: 54.3
click at [371, 195] on div at bounding box center [286, 134] width 409 height 243
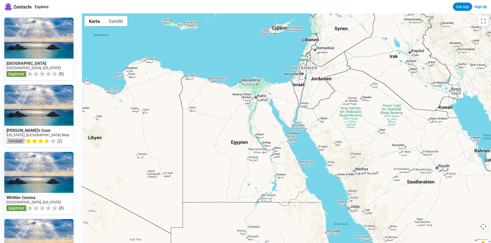
drag, startPoint x: 351, startPoint y: 116, endPoint x: 363, endPoint y: 201, distance: 85.3
click at [363, 201] on div at bounding box center [286, 134] width 409 height 243
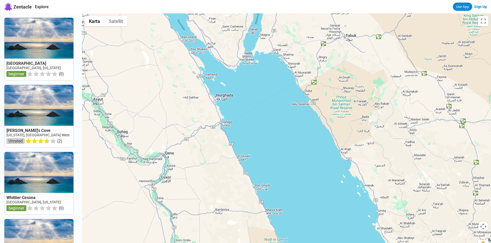
drag, startPoint x: 317, startPoint y: 116, endPoint x: 353, endPoint y: 256, distance: 143.6
click at [353, 243] on html "Zentacle Explore Use App Sign Up [GEOGRAPHIC_DATA], [US_STATE] beginner ( 0 ) […" at bounding box center [245, 211] width 491 height 423
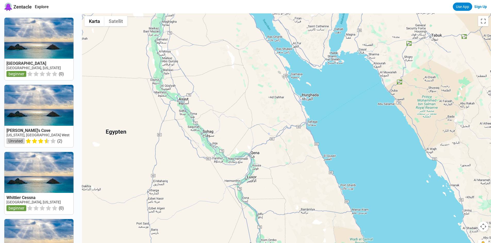
drag, startPoint x: 189, startPoint y: 182, endPoint x: 275, endPoint y: 182, distance: 86.8
click at [275, 182] on div at bounding box center [286, 134] width 409 height 243
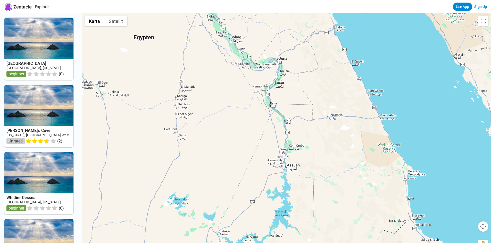
drag, startPoint x: 275, startPoint y: 184, endPoint x: 304, endPoint y: 89, distance: 99.5
click at [304, 89] on div at bounding box center [286, 134] width 409 height 243
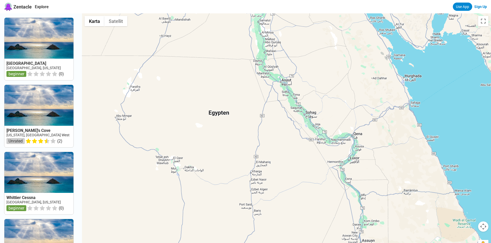
drag, startPoint x: 255, startPoint y: 62, endPoint x: 330, endPoint y: 138, distance: 107.0
click at [330, 138] on div at bounding box center [286, 134] width 409 height 243
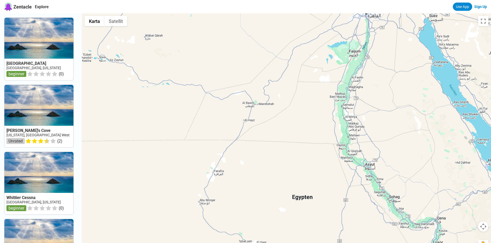
drag, startPoint x: 247, startPoint y: 71, endPoint x: 331, endPoint y: 157, distance: 120.4
click at [331, 157] on div at bounding box center [286, 134] width 409 height 243
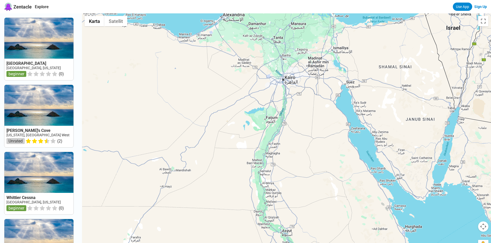
drag, startPoint x: 370, startPoint y: 102, endPoint x: 285, endPoint y: 173, distance: 111.0
click at [285, 173] on div at bounding box center [286, 134] width 409 height 243
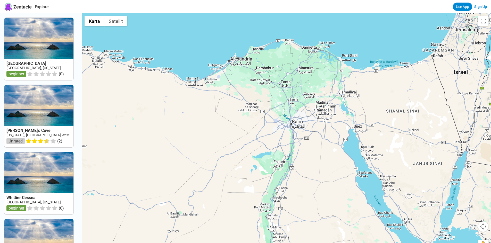
drag, startPoint x: 296, startPoint y: 103, endPoint x: 304, endPoint y: 148, distance: 45.7
click at [304, 148] on div at bounding box center [286, 134] width 409 height 243
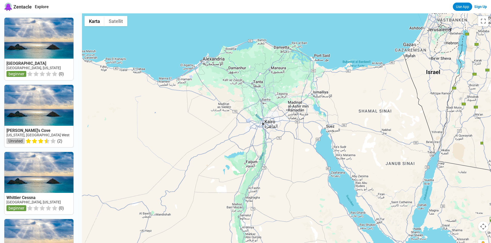
drag, startPoint x: 293, startPoint y: 156, endPoint x: 266, endPoint y: 156, distance: 27.6
click at [266, 156] on div at bounding box center [286, 134] width 409 height 243
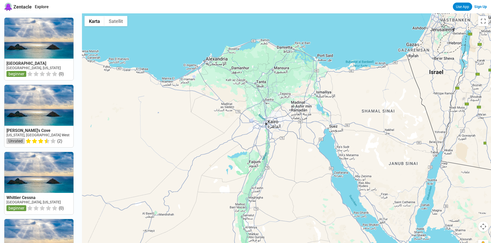
click at [280, 153] on div at bounding box center [286, 134] width 409 height 243
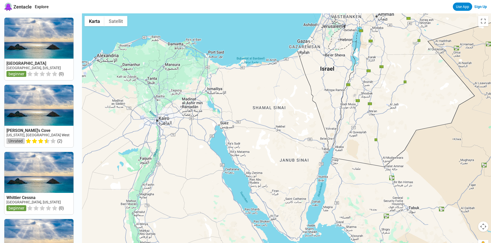
drag, startPoint x: 291, startPoint y: 162, endPoint x: 224, endPoint y: 157, distance: 67.4
click at [224, 157] on div at bounding box center [286, 134] width 409 height 243
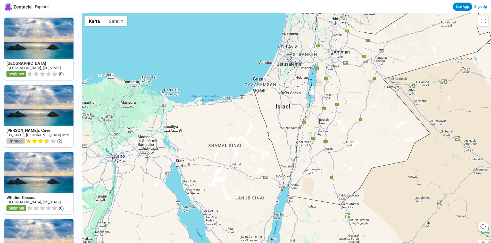
drag, startPoint x: 288, startPoint y: 100, endPoint x: 249, endPoint y: 138, distance: 54.5
click at [249, 138] on div at bounding box center [286, 134] width 409 height 243
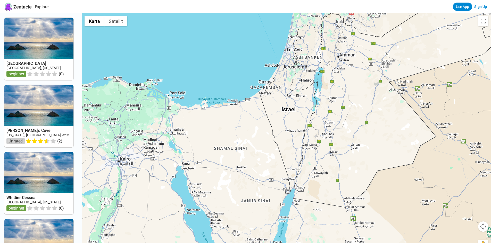
drag, startPoint x: 249, startPoint y: 138, endPoint x: 256, endPoint y: 141, distance: 7.1
click at [256, 141] on div at bounding box center [286, 134] width 409 height 243
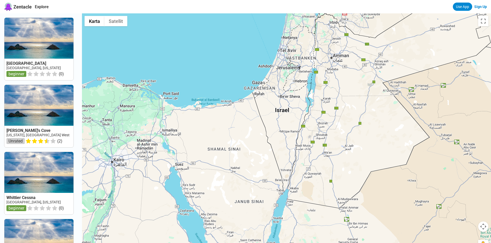
drag, startPoint x: 245, startPoint y: 134, endPoint x: 240, endPoint y: 135, distance: 4.7
click at [240, 135] on div at bounding box center [286, 134] width 409 height 243
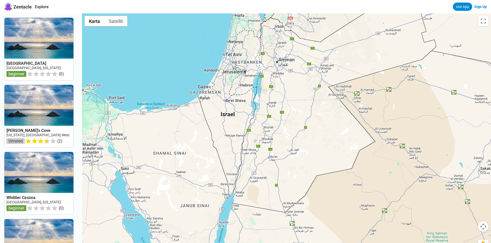
drag, startPoint x: 351, startPoint y: 138, endPoint x: 295, endPoint y: 142, distance: 56.1
click at [295, 142] on div at bounding box center [286, 134] width 409 height 243
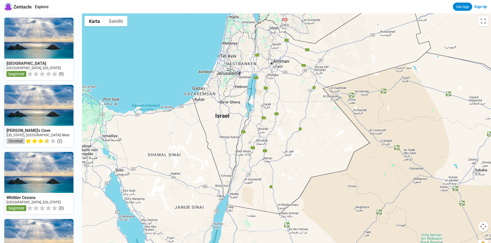
drag, startPoint x: 317, startPoint y: 153, endPoint x: 312, endPoint y: 155, distance: 5.8
click at [312, 155] on div at bounding box center [286, 134] width 409 height 243
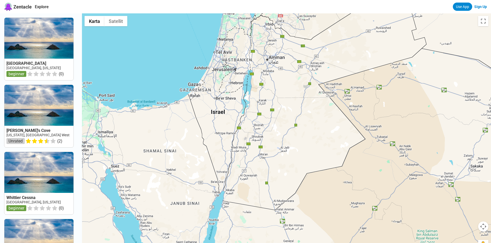
drag, startPoint x: 312, startPoint y: 155, endPoint x: 307, endPoint y: 151, distance: 6.2
click at [307, 151] on div at bounding box center [286, 134] width 409 height 243
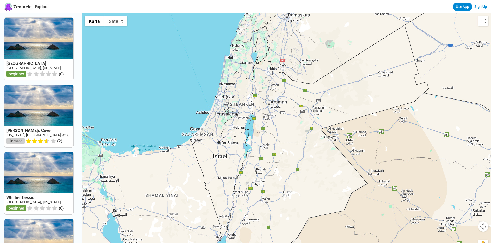
drag, startPoint x: 290, startPoint y: 106, endPoint x: 292, endPoint y: 153, distance: 46.4
click at [292, 153] on div at bounding box center [286, 134] width 409 height 243
click at [220, 136] on div at bounding box center [286, 134] width 409 height 243
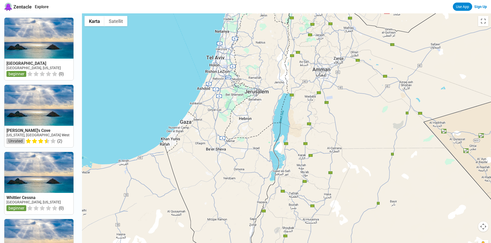
click at [220, 136] on div at bounding box center [286, 134] width 409 height 243
click at [219, 136] on div at bounding box center [286, 134] width 409 height 243
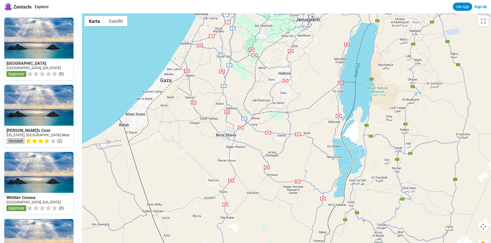
drag, startPoint x: 181, startPoint y: 144, endPoint x: 194, endPoint y: 115, distance: 31.6
click at [194, 115] on div at bounding box center [286, 134] width 409 height 243
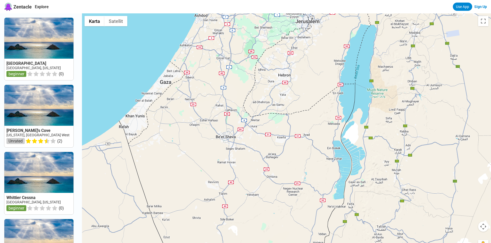
click at [194, 117] on div at bounding box center [286, 134] width 409 height 243
click at [347, 79] on div at bounding box center [286, 134] width 409 height 243
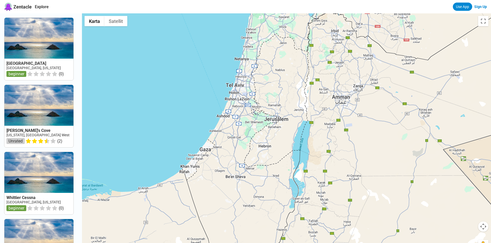
drag, startPoint x: 295, startPoint y: 68, endPoint x: 282, endPoint y: 127, distance: 60.3
click at [282, 127] on div at bounding box center [286, 134] width 409 height 243
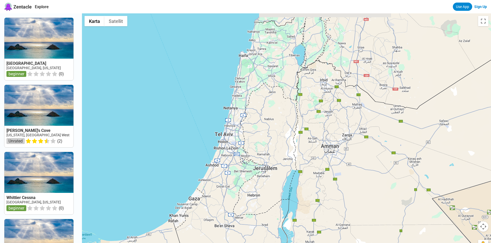
drag, startPoint x: 282, startPoint y: 87, endPoint x: 272, endPoint y: 137, distance: 50.6
click at [272, 137] on div at bounding box center [286, 134] width 409 height 243
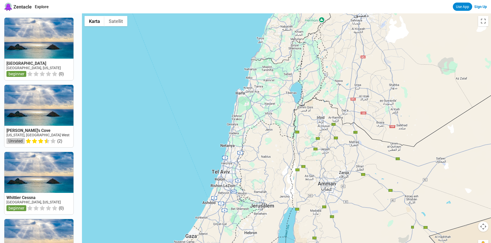
drag, startPoint x: 275, startPoint y: 97, endPoint x: 272, endPoint y: 138, distance: 41.1
click at [272, 138] on div at bounding box center [286, 134] width 409 height 243
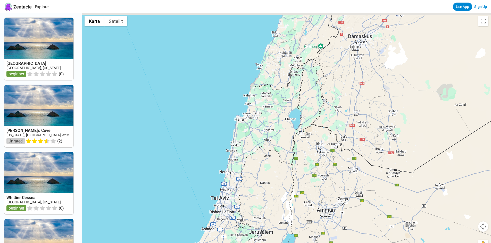
drag, startPoint x: 286, startPoint y: 101, endPoint x: 282, endPoint y: 157, distance: 55.5
click at [282, 157] on div at bounding box center [286, 134] width 409 height 243
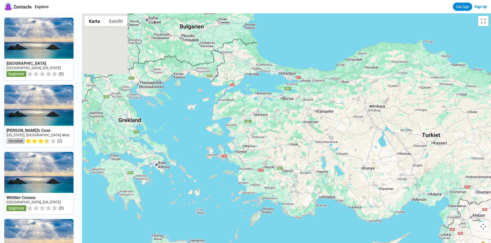
drag, startPoint x: 195, startPoint y: 65, endPoint x: 332, endPoint y: 222, distance: 207.8
click at [332, 222] on div at bounding box center [286, 134] width 409 height 243
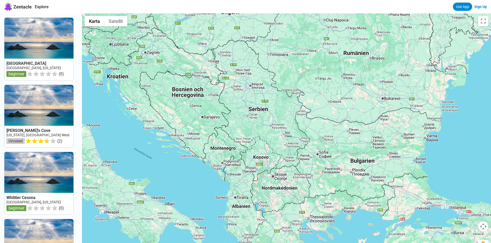
drag, startPoint x: 191, startPoint y: 95, endPoint x: 272, endPoint y: 141, distance: 92.9
click at [362, 229] on div at bounding box center [286, 134] width 409 height 243
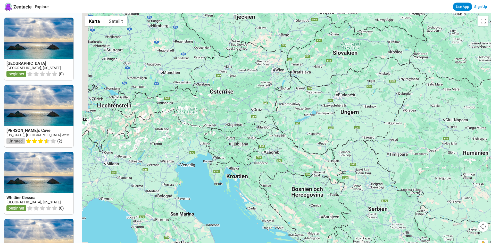
drag, startPoint x: 229, startPoint y: 93, endPoint x: 260, endPoint y: 118, distance: 40.1
click at [341, 190] on div at bounding box center [286, 134] width 409 height 243
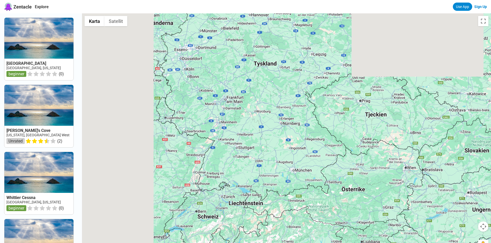
drag, startPoint x: 211, startPoint y: 73, endPoint x: 341, endPoint y: 167, distance: 160.3
click at [405, 213] on div at bounding box center [286, 134] width 409 height 243
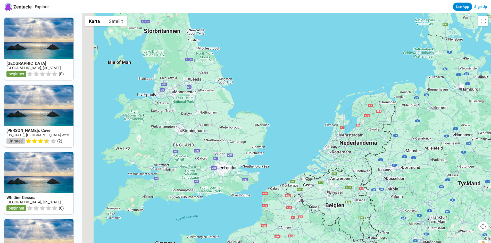
drag, startPoint x: 213, startPoint y: 105, endPoint x: 381, endPoint y: 201, distance: 193.0
click at [394, 209] on div at bounding box center [286, 134] width 409 height 243
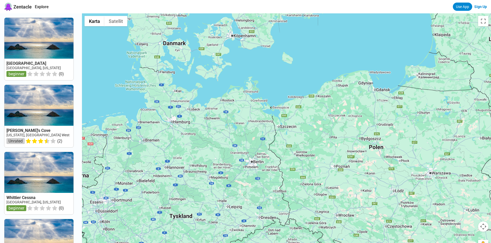
drag, startPoint x: 485, startPoint y: 85, endPoint x: 171, endPoint y: 108, distance: 314.5
click at [171, 108] on div at bounding box center [286, 134] width 409 height 243
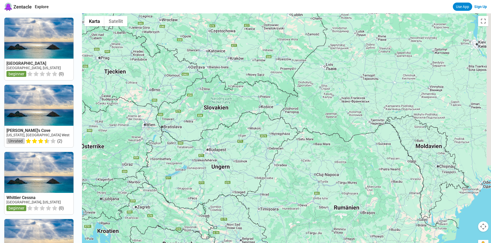
drag, startPoint x: 336, startPoint y: 213, endPoint x: 158, endPoint y: 15, distance: 266.4
click at [158, 15] on div at bounding box center [286, 134] width 409 height 243
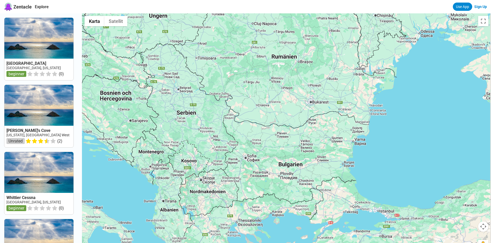
drag, startPoint x: 276, startPoint y: 171, endPoint x: 198, endPoint y: -22, distance: 208.6
click at [198, 0] on html "Zentacle Explore Use App Sign Up [GEOGRAPHIC_DATA], [US_STATE] beginner ( 0 ) […" at bounding box center [245, 211] width 491 height 423
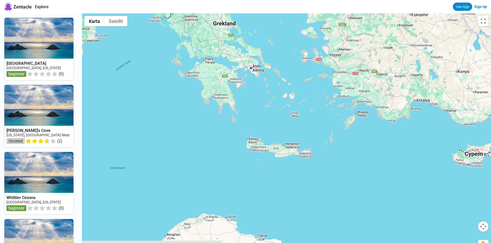
drag, startPoint x: 263, startPoint y: 188, endPoint x: 275, endPoint y: -8, distance: 196.5
click at [275, 0] on html "Zentacle Explore Use App Sign Up [GEOGRAPHIC_DATA], [US_STATE] beginner ( 0 ) […" at bounding box center [245, 211] width 491 height 423
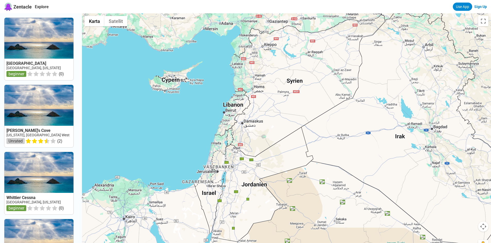
drag, startPoint x: 473, startPoint y: 152, endPoint x: 169, endPoint y: 82, distance: 311.9
click at [169, 82] on div at bounding box center [286, 134] width 409 height 243
click at [236, 120] on div at bounding box center [286, 134] width 409 height 243
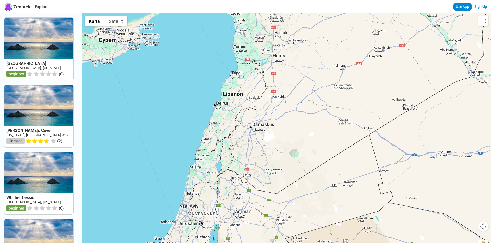
click at [236, 120] on div at bounding box center [286, 134] width 409 height 243
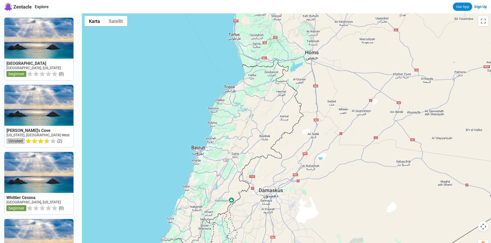
drag, startPoint x: 212, startPoint y: 101, endPoint x: 214, endPoint y: 162, distance: 60.9
click at [214, 162] on div at bounding box center [286, 134] width 409 height 243
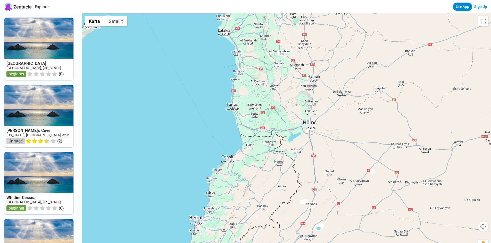
drag, startPoint x: 238, startPoint y: 77, endPoint x: 236, endPoint y: 148, distance: 70.9
click at [236, 148] on div at bounding box center [286, 134] width 409 height 243
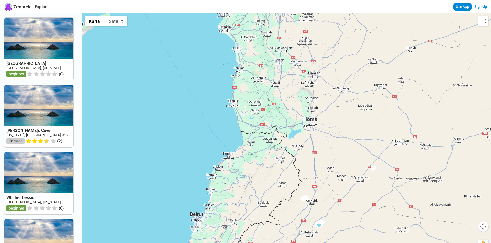
drag, startPoint x: 226, startPoint y: 194, endPoint x: 227, endPoint y: 190, distance: 3.9
click at [227, 190] on div at bounding box center [286, 134] width 409 height 243
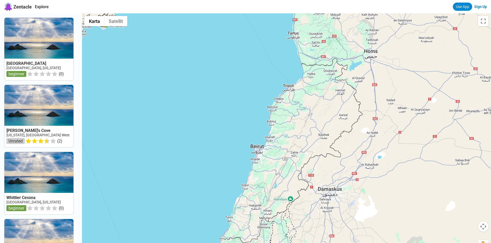
drag, startPoint x: 232, startPoint y: 190, endPoint x: 289, endPoint y: 122, distance: 89.3
click at [289, 122] on div at bounding box center [286, 134] width 409 height 243
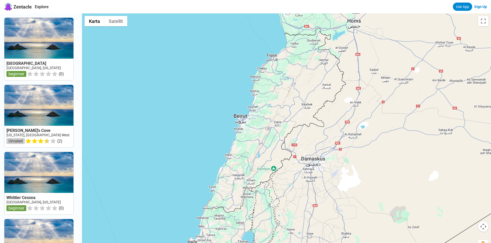
drag, startPoint x: 258, startPoint y: 191, endPoint x: 240, endPoint y: 160, distance: 35.7
click at [240, 160] on div at bounding box center [286, 134] width 409 height 243
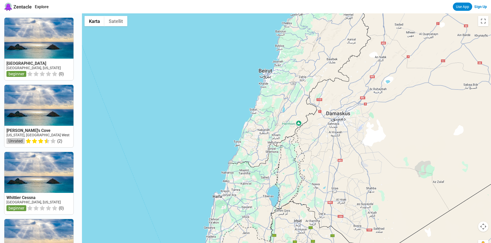
drag, startPoint x: 234, startPoint y: 186, endPoint x: 260, endPoint y: 139, distance: 53.3
click at [260, 139] on div at bounding box center [286, 134] width 409 height 243
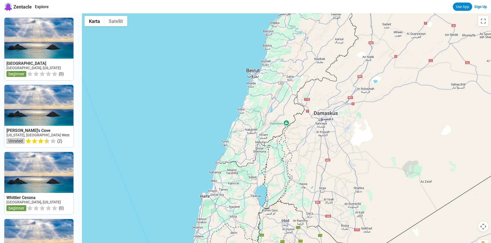
drag, startPoint x: 287, startPoint y: 185, endPoint x: 274, endPoint y: 186, distance: 13.1
click at [274, 186] on div at bounding box center [286, 134] width 409 height 243
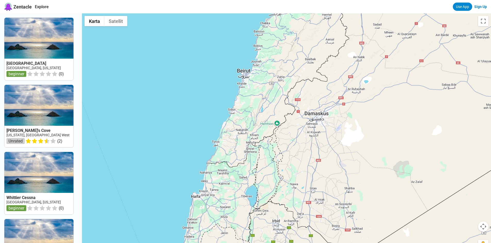
drag, startPoint x: 271, startPoint y: 186, endPoint x: 263, endPoint y: 186, distance: 8.0
click at [263, 186] on div at bounding box center [286, 134] width 409 height 243
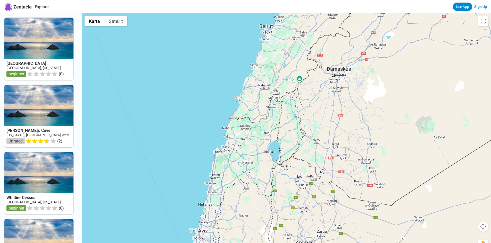
drag, startPoint x: 262, startPoint y: 186, endPoint x: 285, endPoint y: 141, distance: 50.6
click at [285, 141] on div at bounding box center [286, 134] width 409 height 243
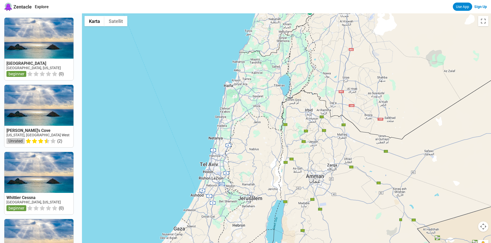
drag, startPoint x: 294, startPoint y: 146, endPoint x: 302, endPoint y: 86, distance: 61.0
click at [302, 86] on div at bounding box center [286, 134] width 409 height 243
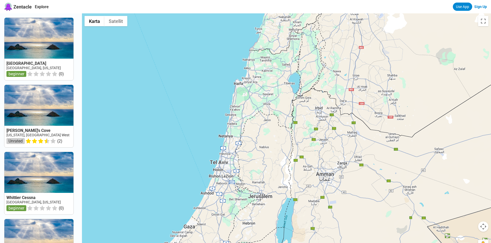
drag, startPoint x: 296, startPoint y: 161, endPoint x: 307, endPoint y: 158, distance: 11.1
click at [307, 158] on div at bounding box center [286, 134] width 409 height 243
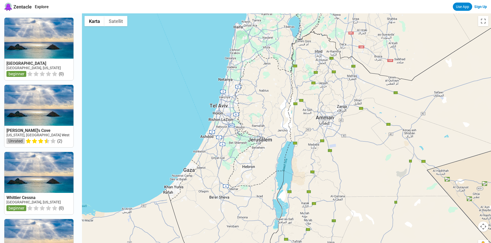
drag, startPoint x: 284, startPoint y: 166, endPoint x: 283, endPoint y: 108, distance: 58.5
click at [283, 108] on div at bounding box center [286, 134] width 409 height 243
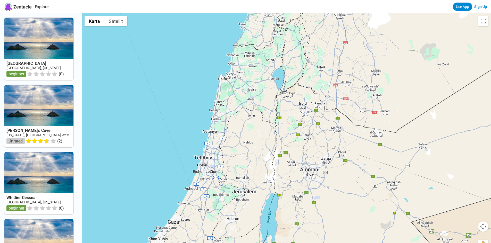
drag, startPoint x: 283, startPoint y: 108, endPoint x: 267, endPoint y: 160, distance: 54.5
click at [267, 160] on div at bounding box center [286, 134] width 409 height 243
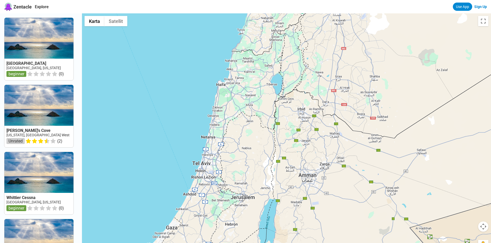
drag, startPoint x: 261, startPoint y: 144, endPoint x: 260, endPoint y: 150, distance: 6.1
click at [260, 150] on div at bounding box center [286, 134] width 409 height 243
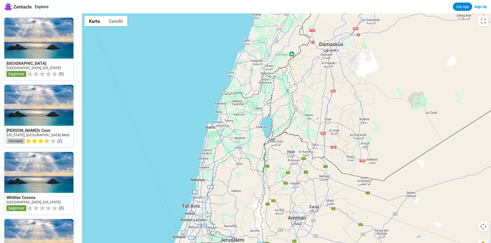
drag, startPoint x: 265, startPoint y: 107, endPoint x: 255, endPoint y: 150, distance: 45.1
click at [255, 150] on div at bounding box center [286, 134] width 409 height 243
click at [261, 123] on div at bounding box center [286, 134] width 409 height 243
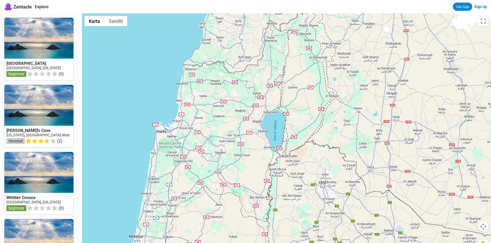
click at [261, 123] on div at bounding box center [286, 134] width 409 height 243
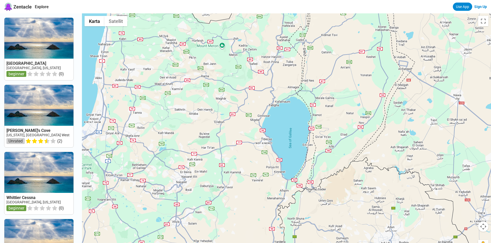
click at [318, 139] on div at bounding box center [286, 134] width 409 height 243
click at [317, 149] on div at bounding box center [286, 134] width 409 height 243
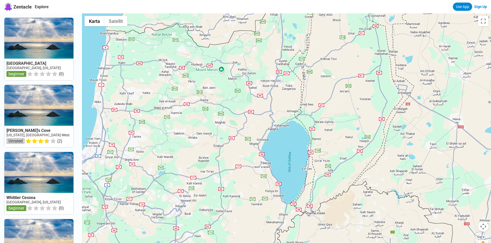
drag, startPoint x: 343, startPoint y: 107, endPoint x: 342, endPoint y: 132, distance: 25.8
click at [342, 132] on div at bounding box center [286, 134] width 409 height 243
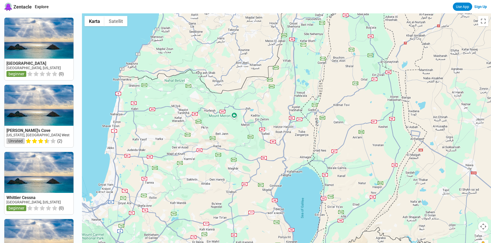
drag, startPoint x: 313, startPoint y: 81, endPoint x: 326, endPoint y: 129, distance: 48.9
click at [326, 129] on div at bounding box center [286, 134] width 409 height 243
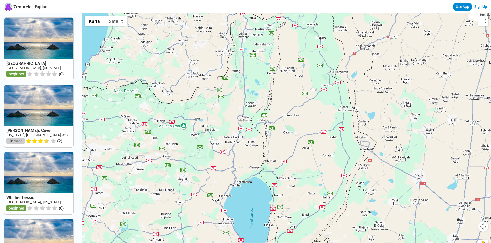
drag, startPoint x: 362, startPoint y: 107, endPoint x: 311, endPoint y: 117, distance: 51.9
click at [311, 117] on div at bounding box center [286, 134] width 409 height 243
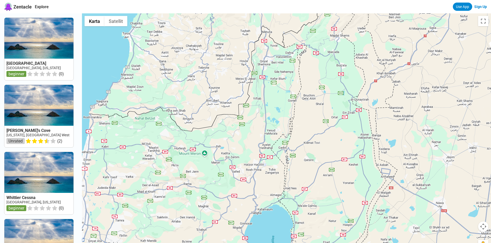
drag, startPoint x: 280, startPoint y: 100, endPoint x: 301, endPoint y: 128, distance: 34.9
click at [301, 128] on div at bounding box center [286, 134] width 409 height 243
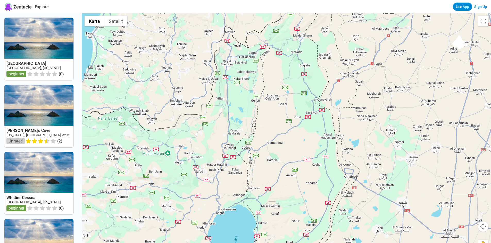
drag, startPoint x: 213, startPoint y: 80, endPoint x: 176, endPoint y: 81, distance: 36.9
click at [176, 81] on div at bounding box center [286, 134] width 409 height 243
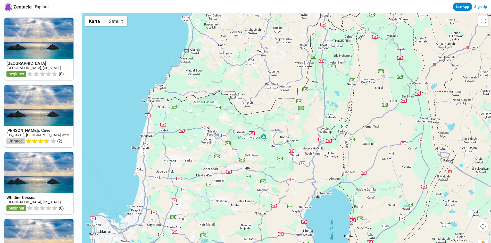
drag, startPoint x: 186, startPoint y: 128, endPoint x: 283, endPoint y: 112, distance: 97.9
click at [283, 112] on div at bounding box center [286, 134] width 409 height 243
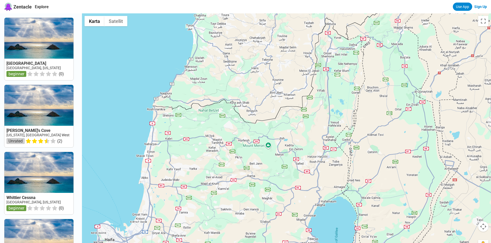
drag, startPoint x: 281, startPoint y: 113, endPoint x: 285, endPoint y: 121, distance: 9.9
click at [285, 121] on div at bounding box center [286, 134] width 409 height 243
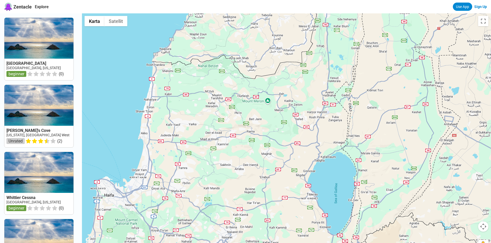
drag, startPoint x: 284, startPoint y: 115, endPoint x: 276, endPoint y: 83, distance: 32.4
click at [276, 83] on div at bounding box center [286, 134] width 409 height 243
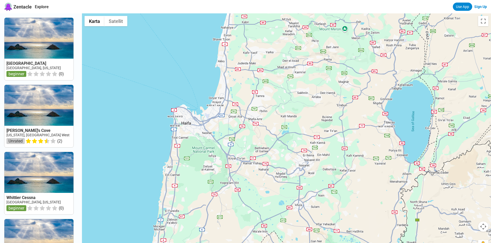
drag, startPoint x: 203, startPoint y: 156, endPoint x: 281, endPoint y: 83, distance: 106.3
click at [281, 83] on div at bounding box center [286, 134] width 409 height 243
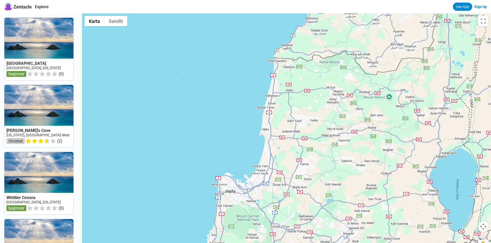
drag, startPoint x: 255, startPoint y: 113, endPoint x: 299, endPoint y: 184, distance: 83.6
click at [299, 184] on div at bounding box center [286, 134] width 409 height 243
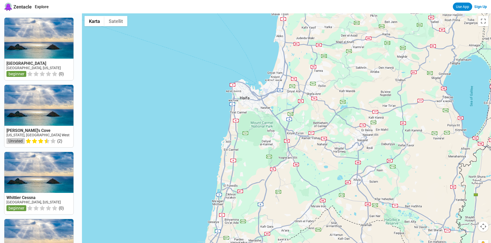
drag, startPoint x: 299, startPoint y: 184, endPoint x: 313, endPoint y: 90, distance: 95.4
click at [313, 90] on div at bounding box center [286, 134] width 409 height 243
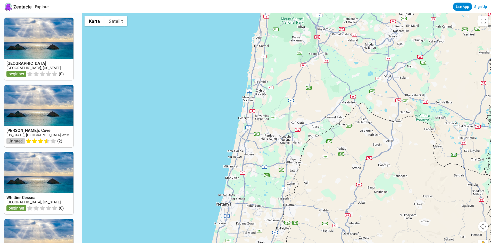
drag, startPoint x: 264, startPoint y: 161, endPoint x: 295, endPoint y: 56, distance: 109.0
click at [295, 56] on div at bounding box center [286, 134] width 409 height 243
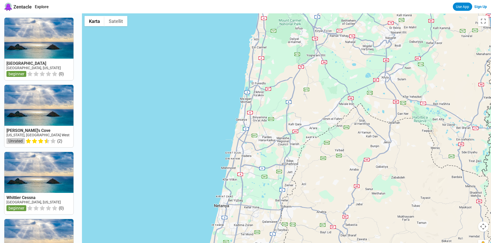
drag, startPoint x: 295, startPoint y: 56, endPoint x: 292, endPoint y: 58, distance: 3.3
click at [292, 58] on div at bounding box center [286, 134] width 409 height 243
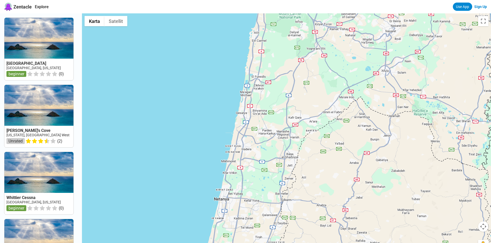
drag, startPoint x: 284, startPoint y: 115, endPoint x: 284, endPoint y: 108, distance: 7.7
click at [284, 108] on div at bounding box center [286, 134] width 409 height 243
click at [127, 23] on button "Satellit" at bounding box center [115, 21] width 23 height 10
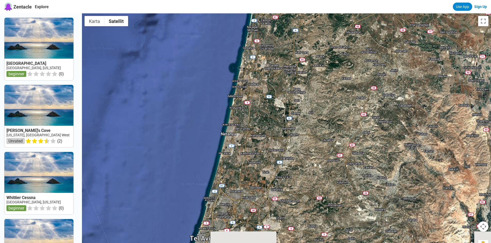
drag, startPoint x: 241, startPoint y: 191, endPoint x: 248, endPoint y: 119, distance: 71.7
click at [248, 119] on div at bounding box center [286, 134] width 409 height 243
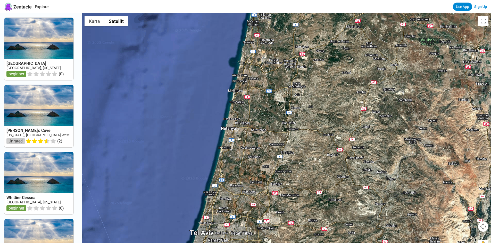
click at [248, 119] on div at bounding box center [286, 134] width 409 height 243
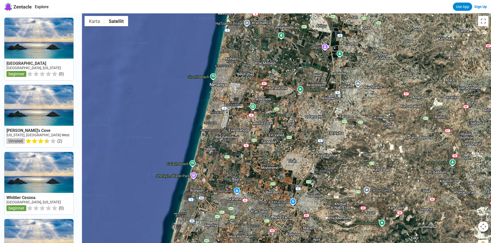
drag, startPoint x: 204, startPoint y: 196, endPoint x: 211, endPoint y: 143, distance: 54.1
click at [211, 143] on div at bounding box center [286, 134] width 409 height 243
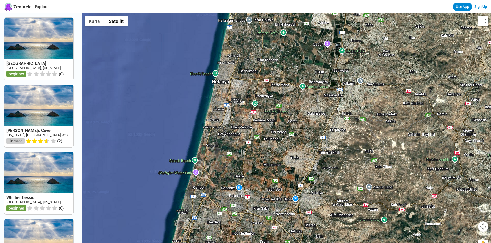
drag, startPoint x: 211, startPoint y: 143, endPoint x: 214, endPoint y: 139, distance: 4.6
click at [214, 139] on div at bounding box center [286, 134] width 409 height 243
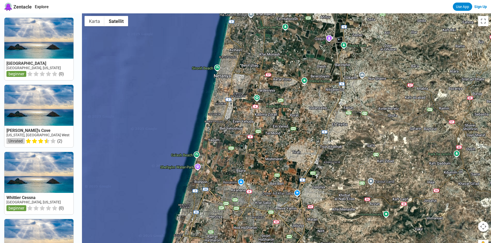
drag, startPoint x: 219, startPoint y: 169, endPoint x: 221, endPoint y: 162, distance: 7.5
click at [221, 162] on div at bounding box center [286, 134] width 409 height 243
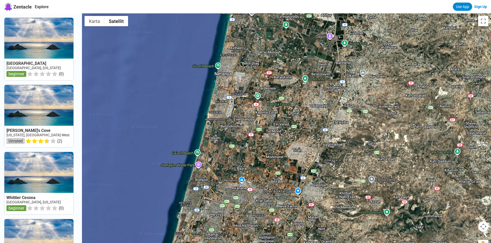
click at [199, 153] on div at bounding box center [286, 134] width 409 height 243
